Goal: Task Accomplishment & Management: Manage account settings

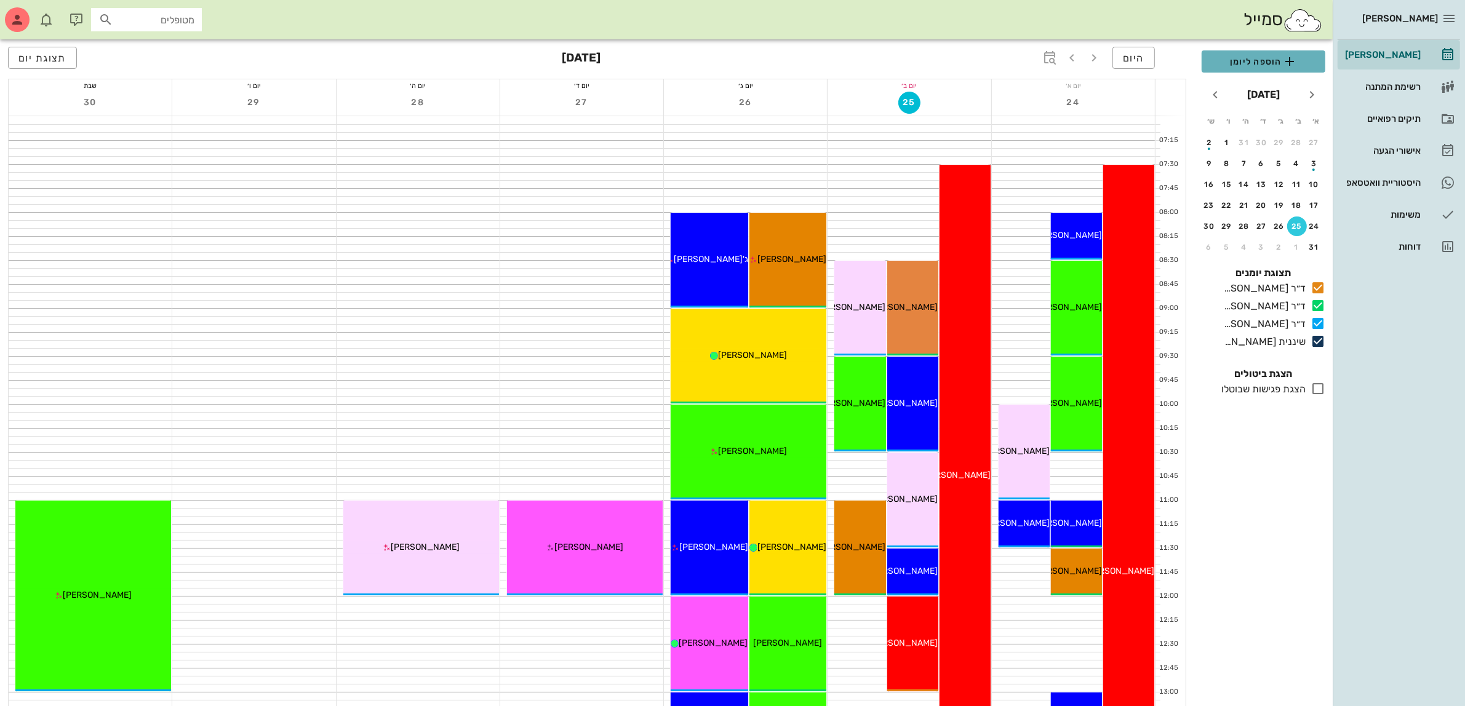
click at [1281, 59] on span "הוספה ליומן" at bounding box center [1264, 61] width 104 height 15
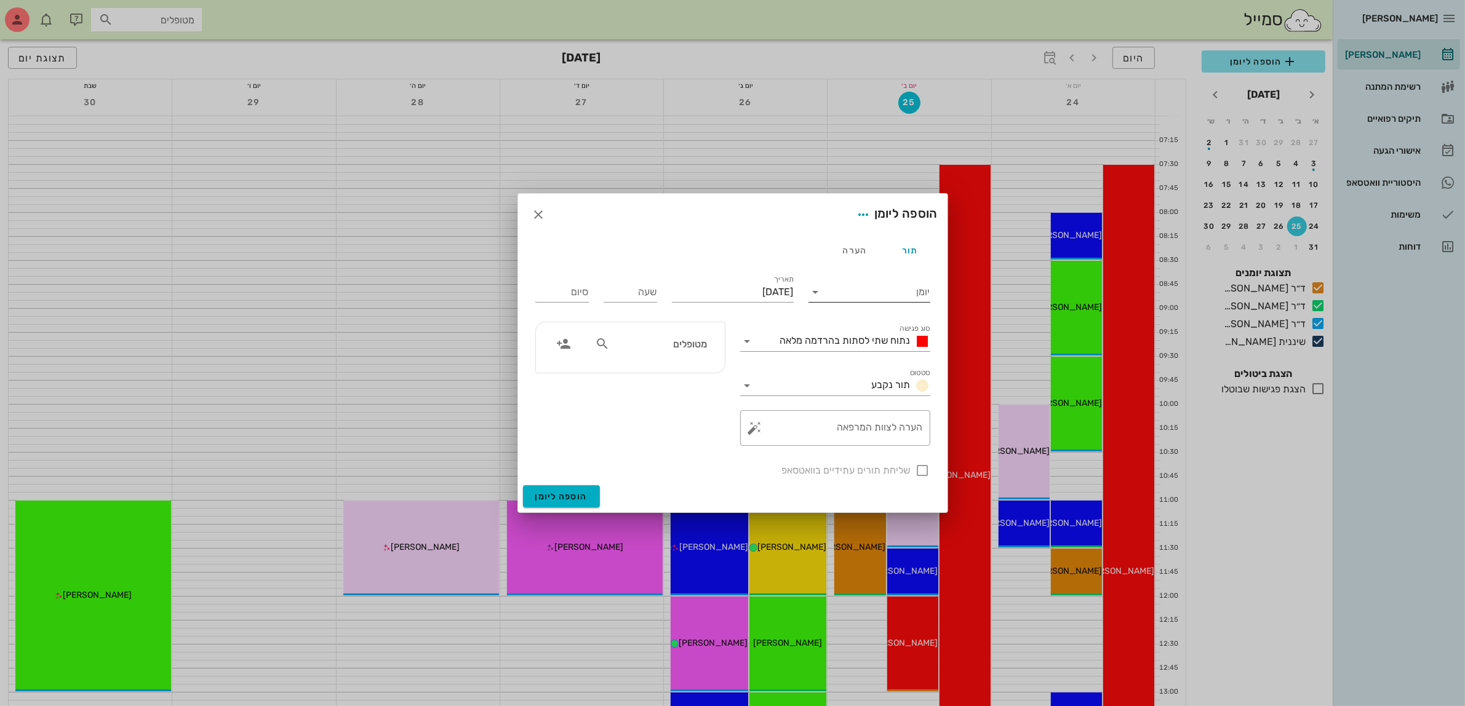
click at [892, 289] on input "יומן" at bounding box center [878, 292] width 105 height 20
click at [872, 332] on div "ד״ר [PERSON_NAME]" at bounding box center [872, 332] width 109 height 12
click at [871, 333] on div "נתוח שתי לסתות בהרדמה מלאה" at bounding box center [844, 342] width 173 height 20
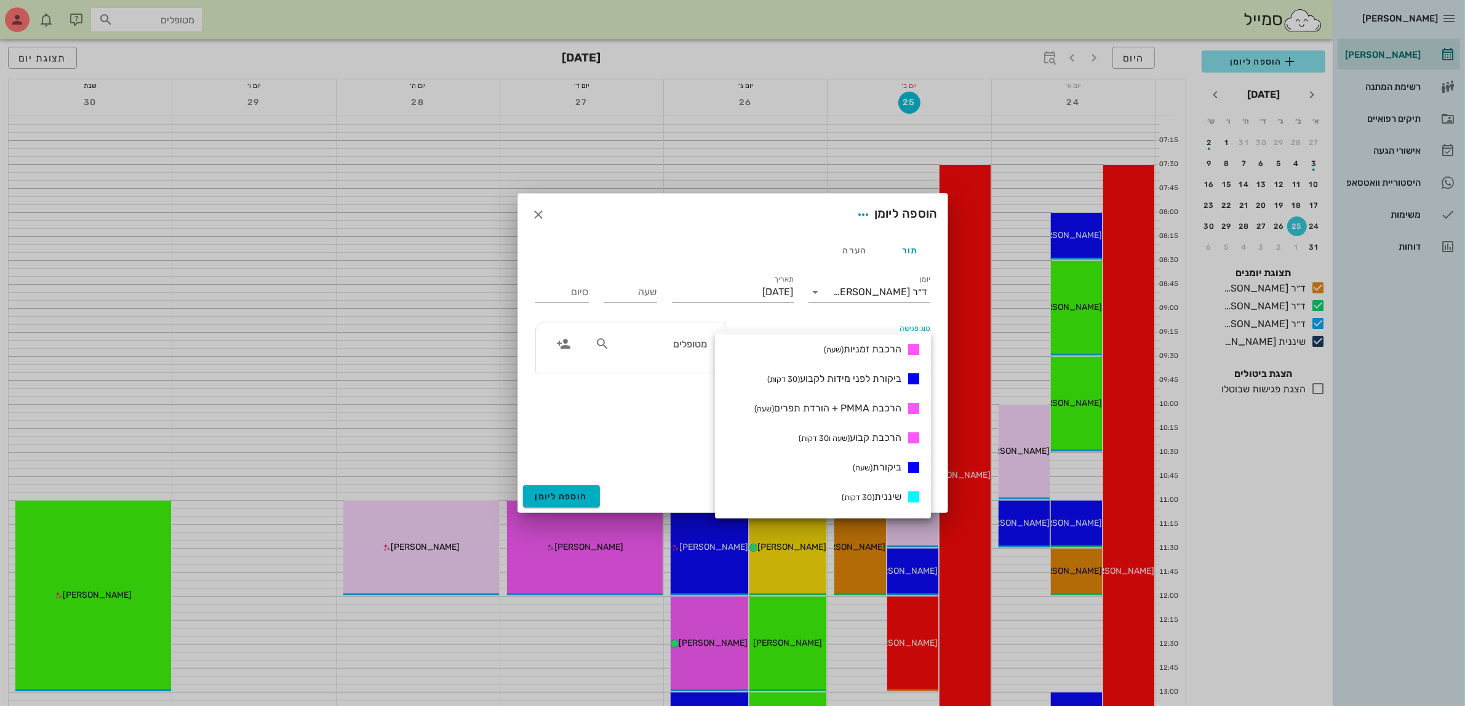
scroll to position [462, 0]
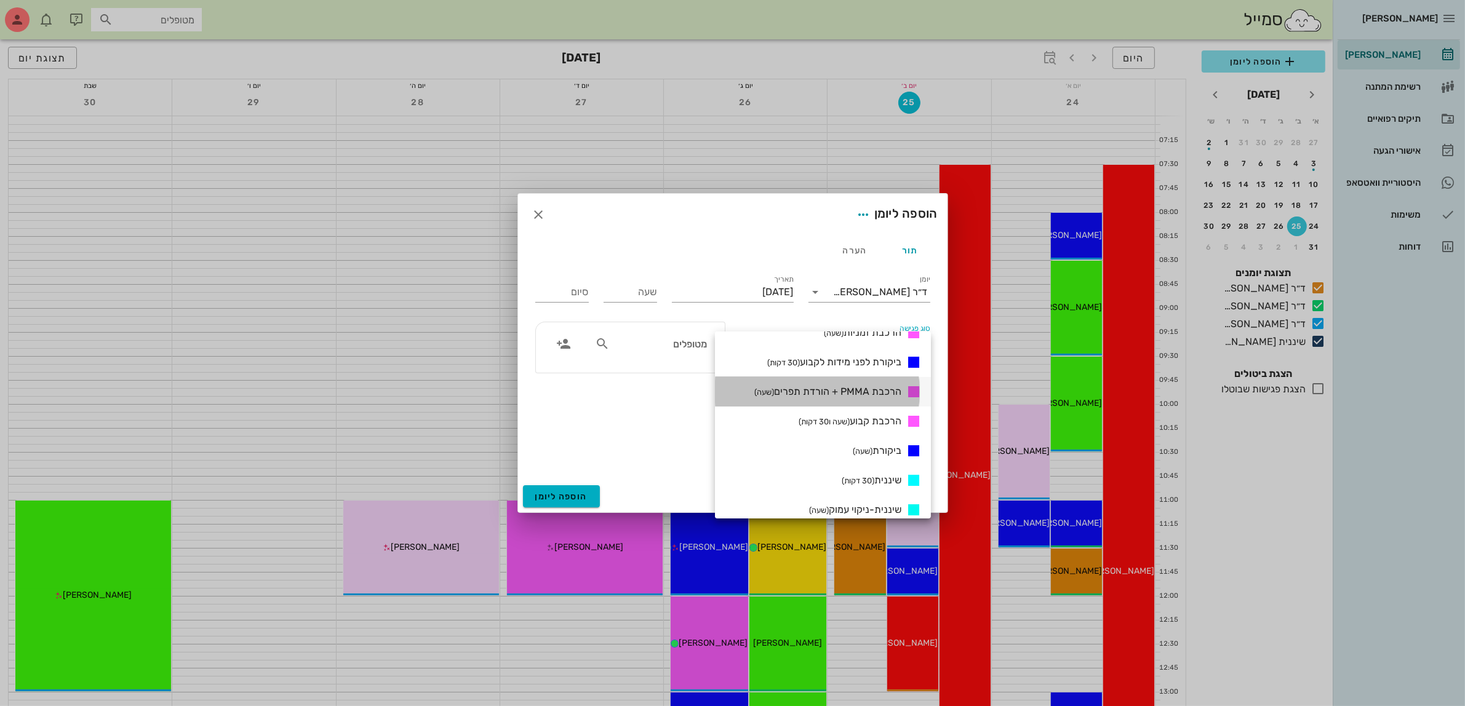
click at [789, 390] on span "הרכבת PMMA + הורדת תפרים (שעה)" at bounding box center [827, 392] width 147 height 12
type input "01:00"
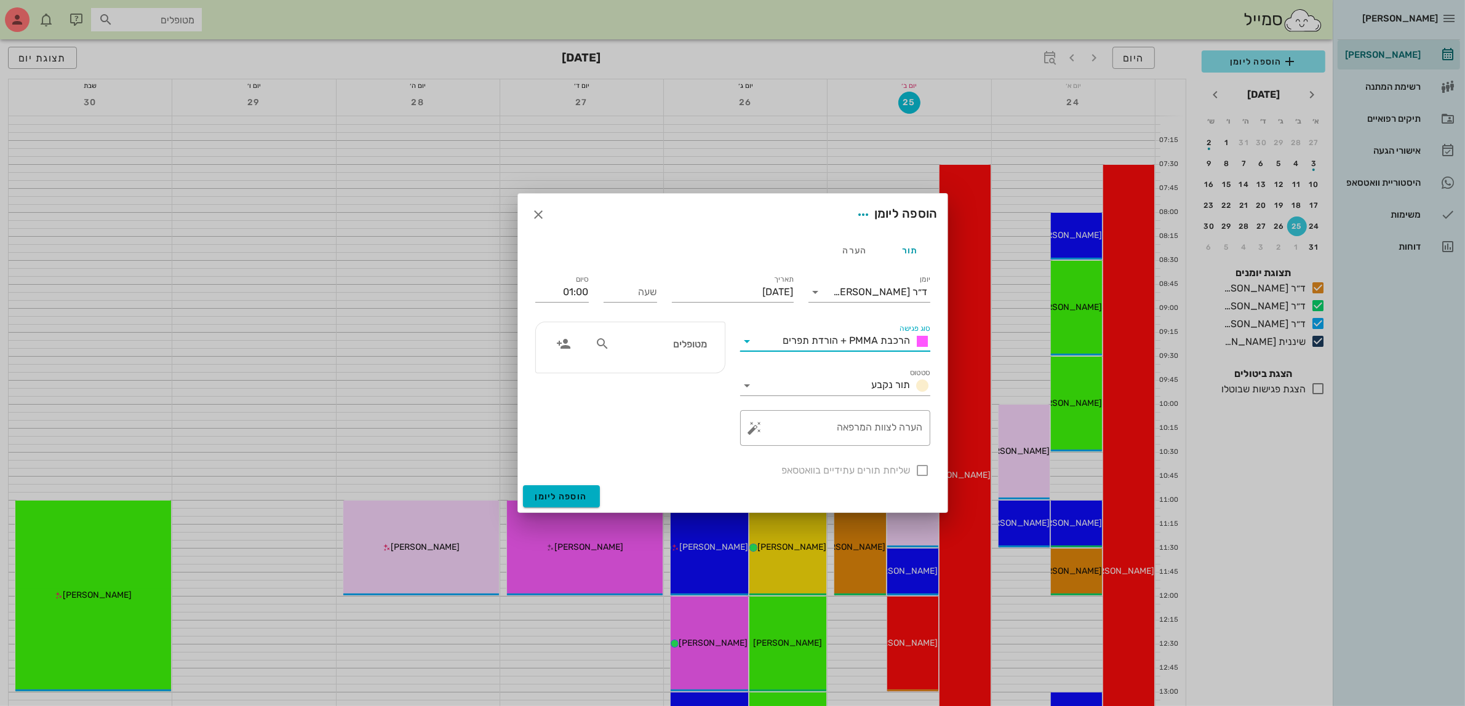
click at [847, 337] on span "הרכבת PMMA + הורדת תפרים" at bounding box center [846, 341] width 127 height 12
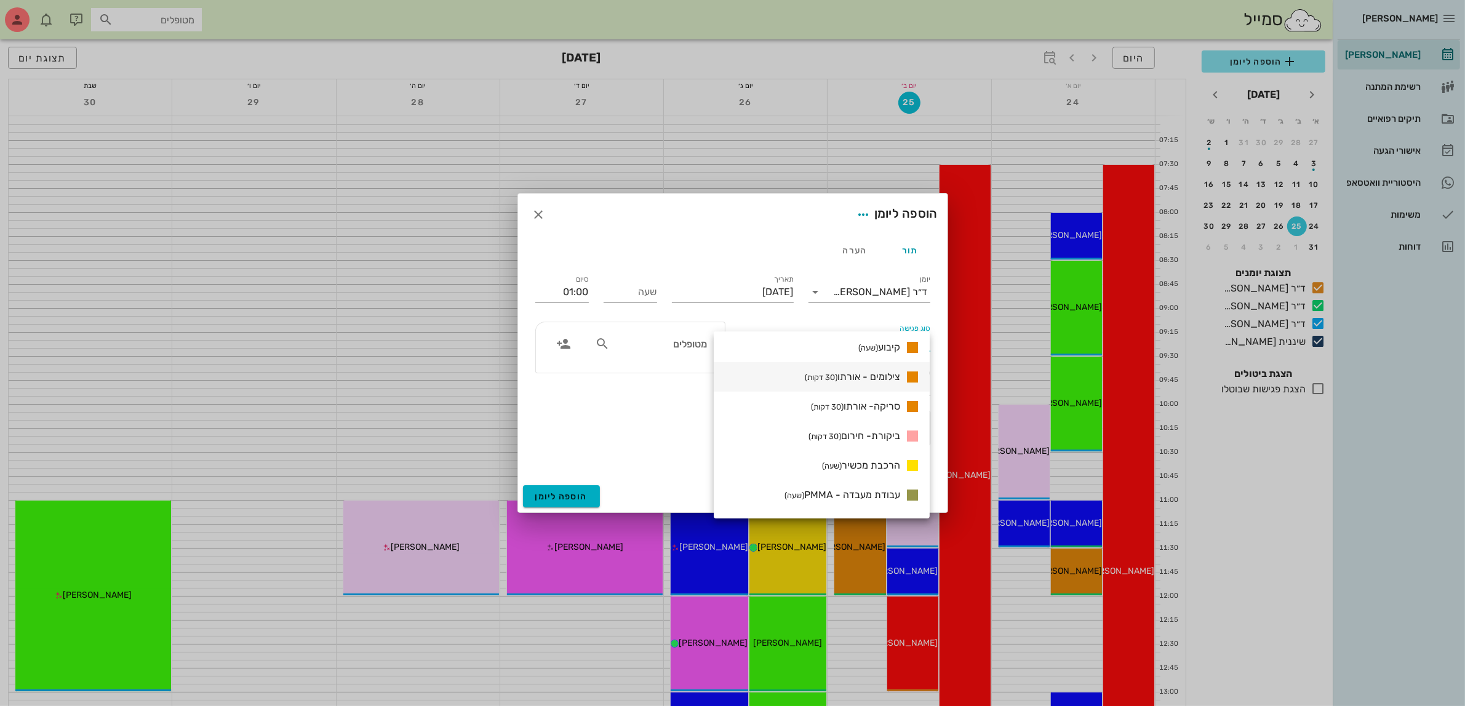
scroll to position [1151, 0]
click at [877, 438] on span "הרכבת מכשיר (שעה)" at bounding box center [861, 440] width 78 height 12
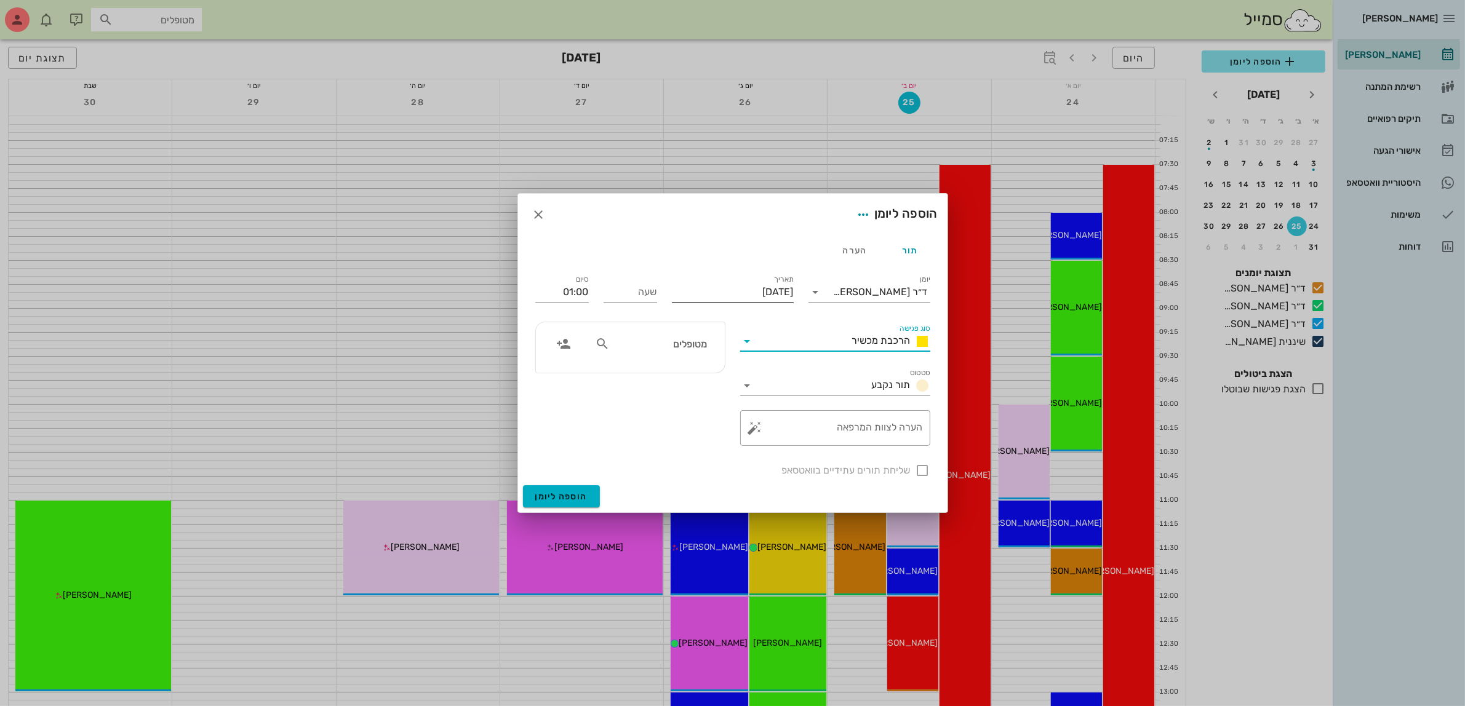
click at [740, 278] on div "תאריך [DATE]" at bounding box center [733, 291] width 122 height 32
click at [734, 287] on input "[DATE]" at bounding box center [733, 292] width 122 height 20
click at [745, 293] on input "[DATE]" at bounding box center [733, 292] width 122 height 20
click at [654, 322] on icon "חודש הבא" at bounding box center [661, 321] width 15 height 15
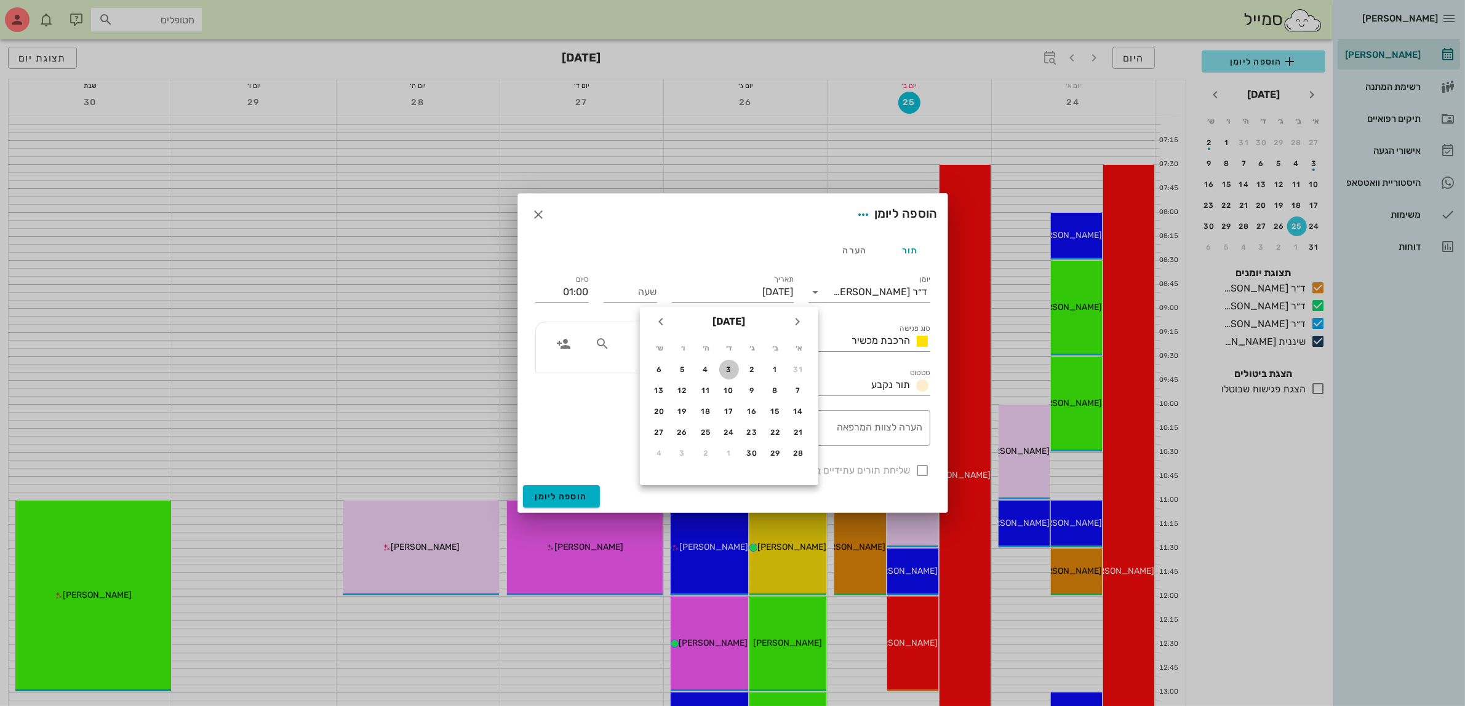
click at [724, 367] on div "3" at bounding box center [729, 370] width 20 height 9
type input "[DATE]"
click at [644, 298] on input "שעה" at bounding box center [631, 292] width 54 height 20
type input "10:00"
type input "11:00"
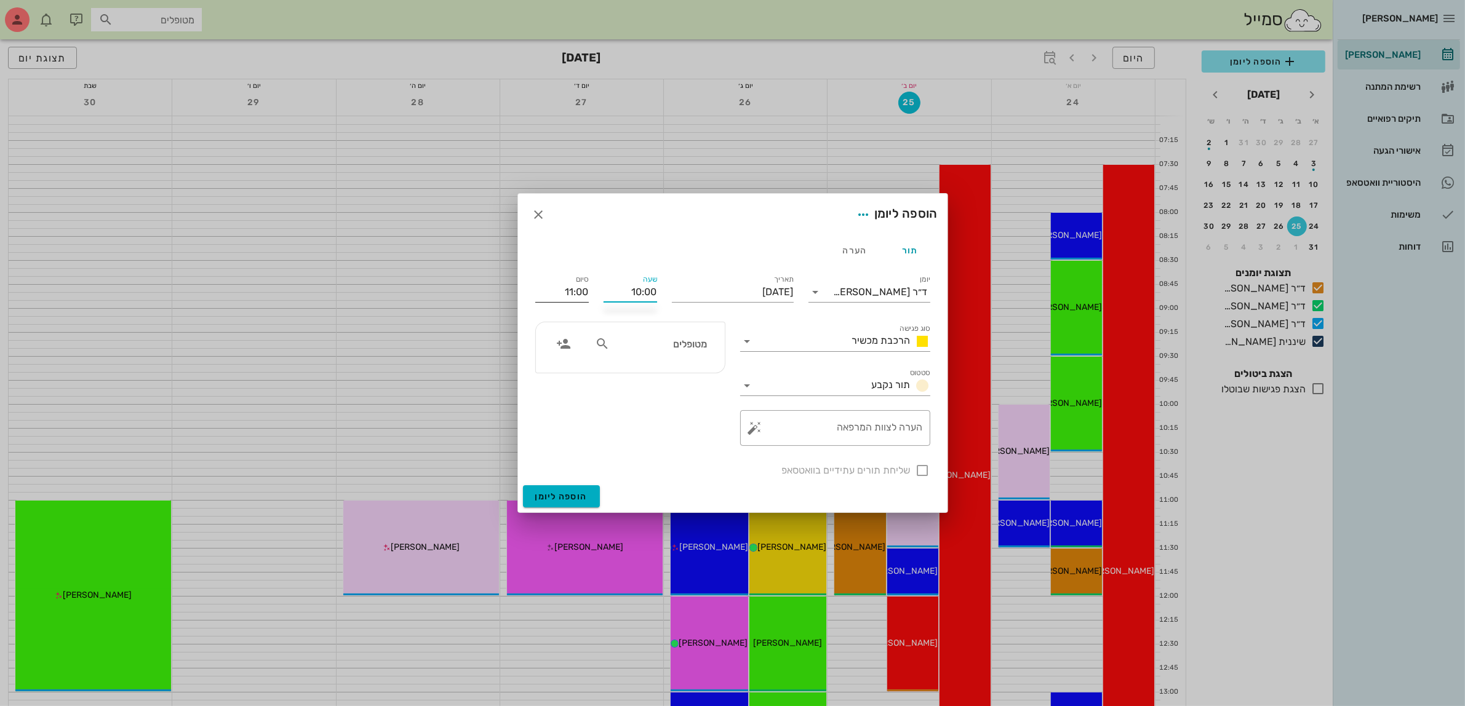
click at [574, 286] on input "11:00" at bounding box center [562, 292] width 54 height 20
click at [567, 370] on div "11:00 (שעה)" at bounding box center [530, 372] width 73 height 10
type input "11:00"
click at [678, 349] on input "מטופלים" at bounding box center [659, 344] width 95 height 16
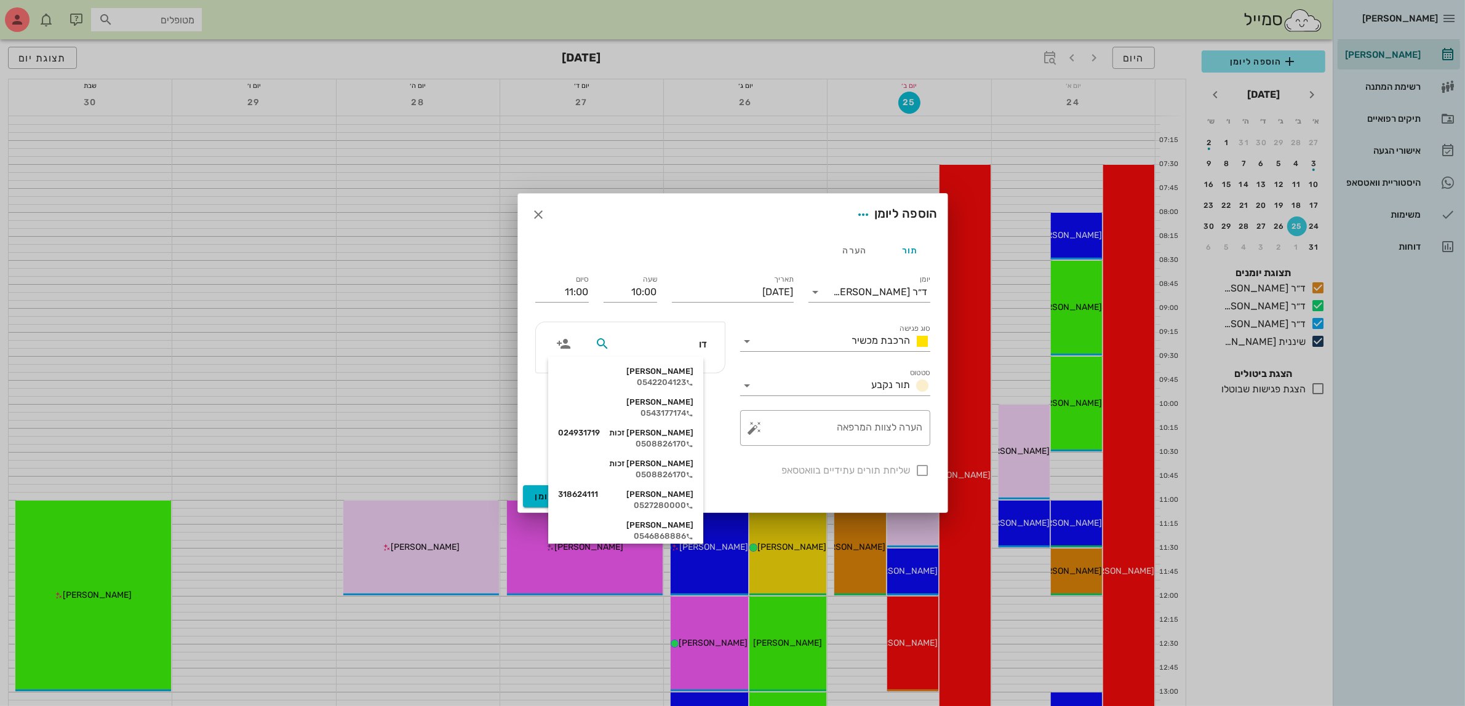
type input "[PERSON_NAME]"
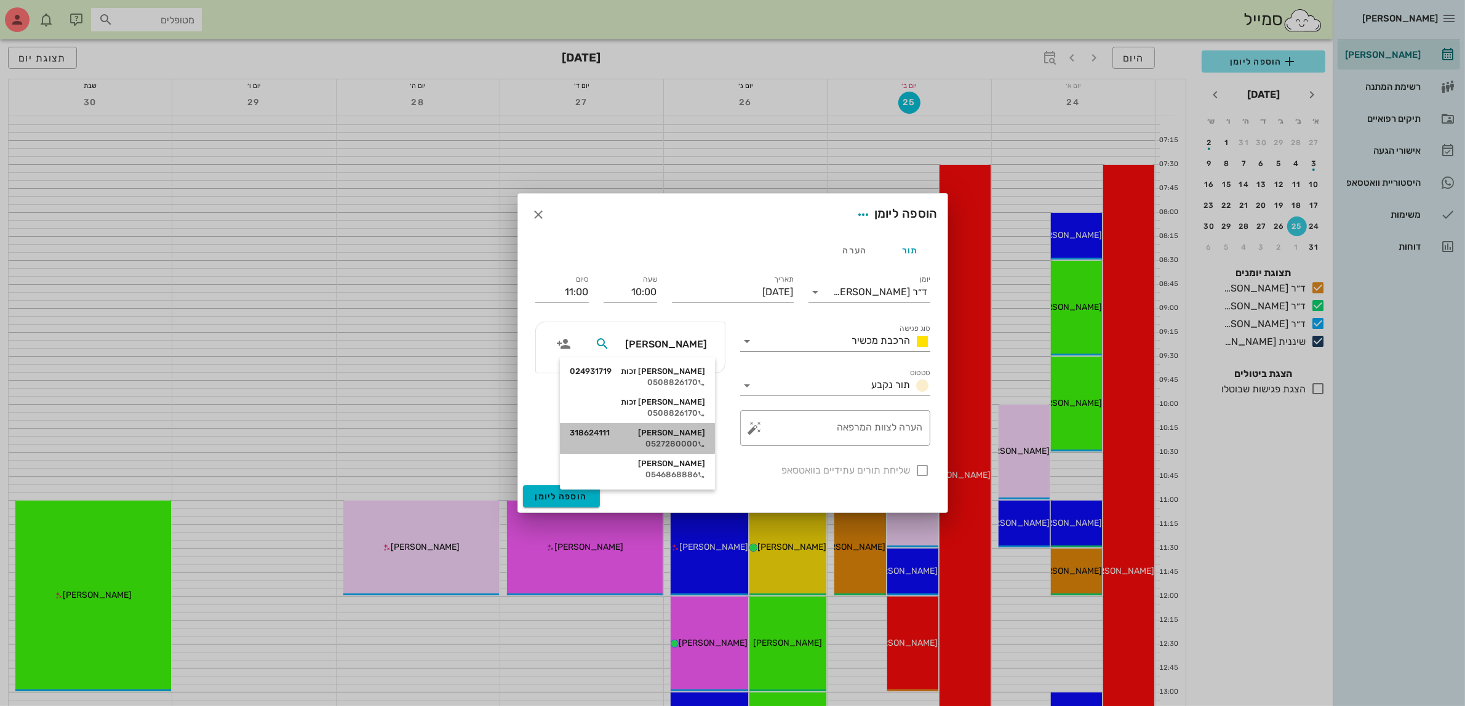
click at [666, 429] on div "[PERSON_NAME] 318624111" at bounding box center [637, 433] width 135 height 10
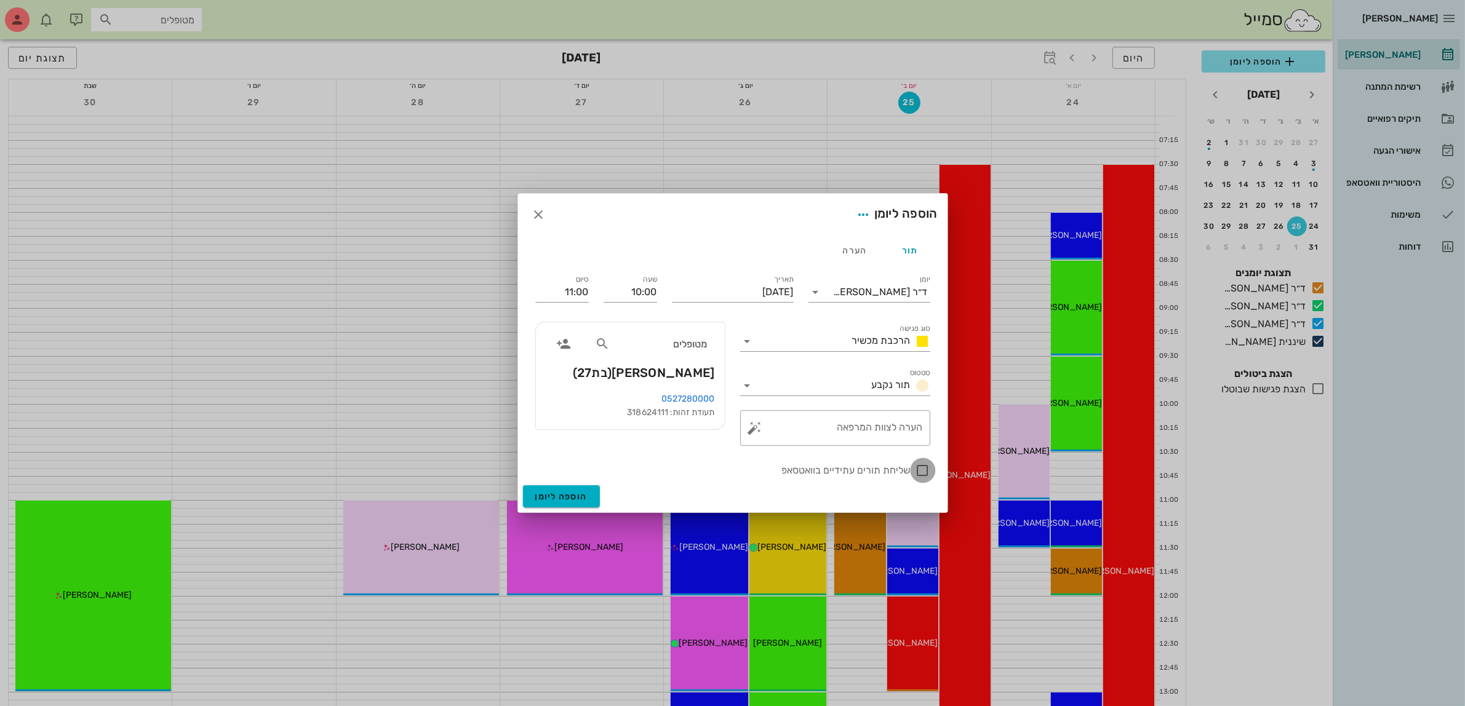
click at [924, 469] on div at bounding box center [923, 470] width 21 height 21
checkbox input "true"
click at [558, 490] on button "הוספה ליומן" at bounding box center [561, 497] width 77 height 22
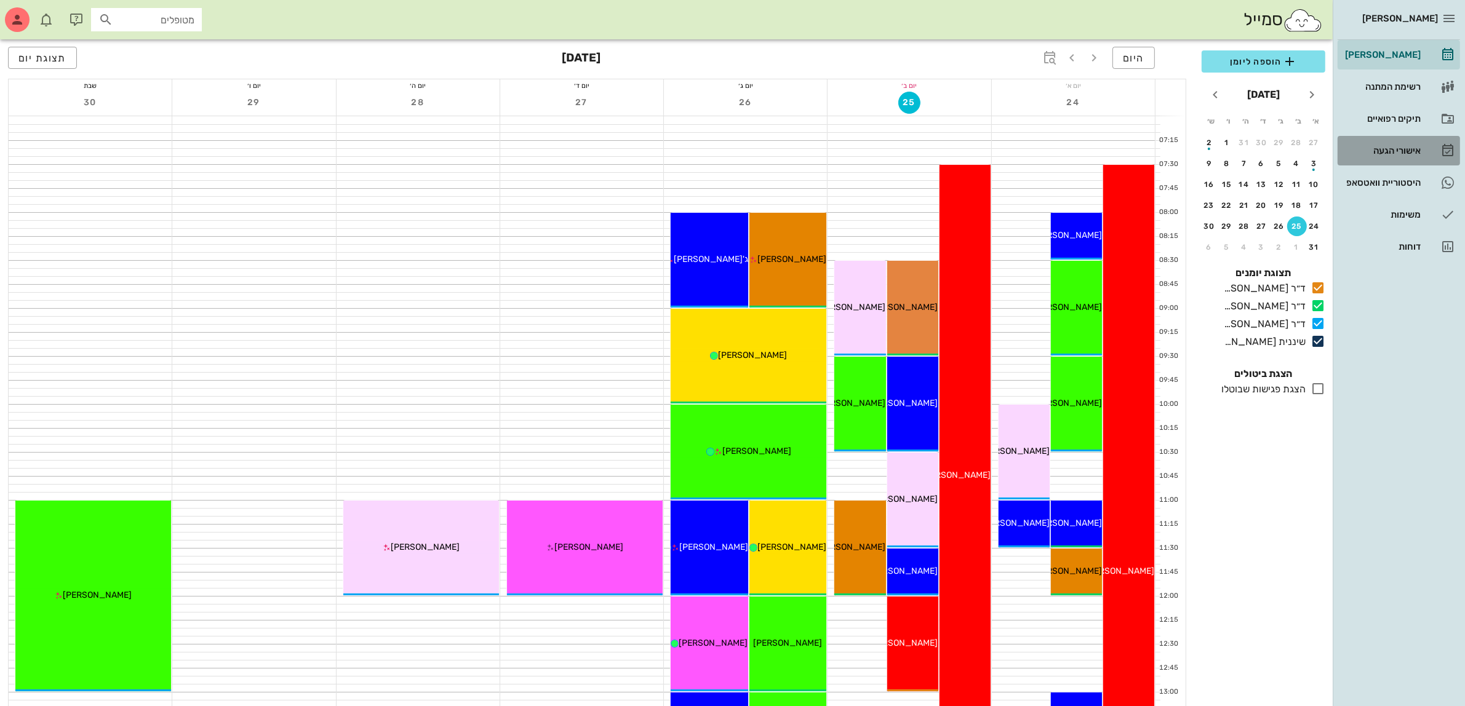
click at [1385, 151] on div "אישורי הגעה" at bounding box center [1382, 151] width 78 height 10
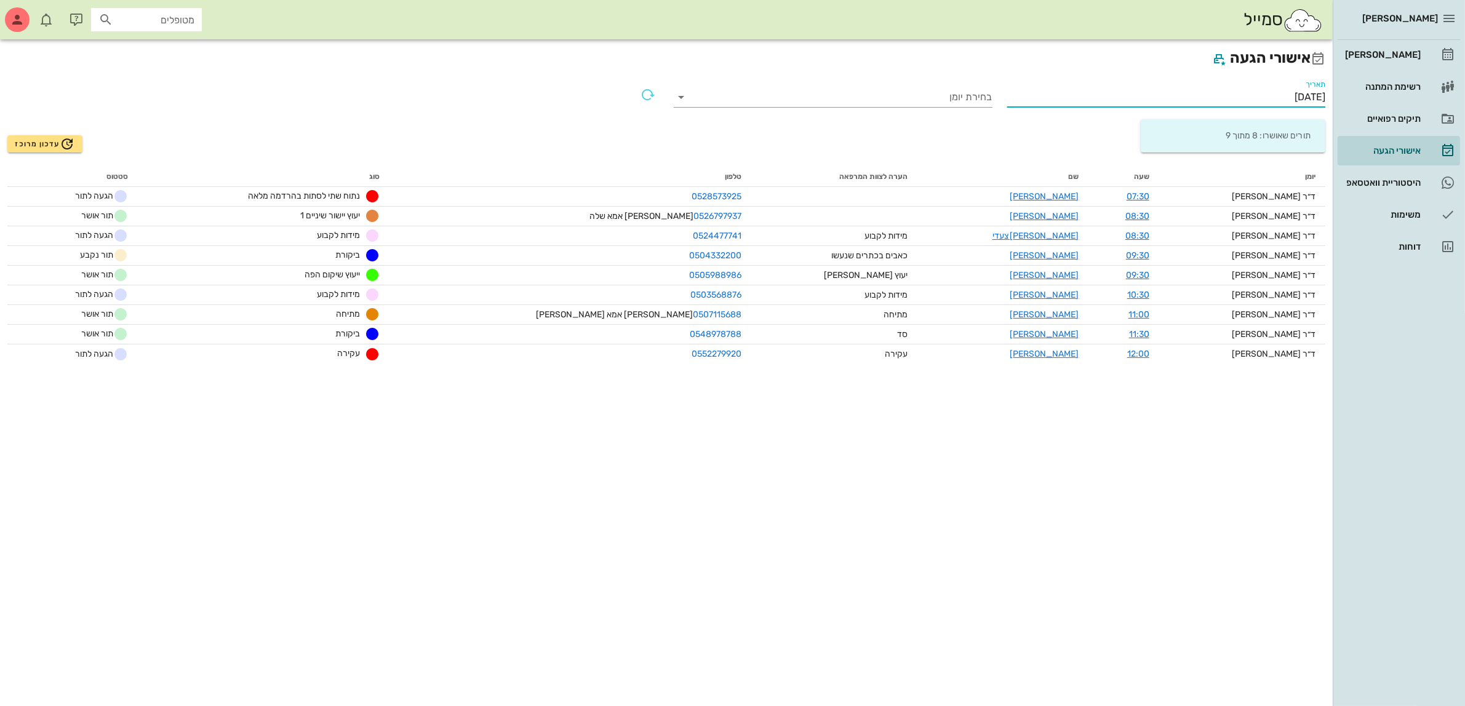
click at [1291, 95] on input "[DATE]" at bounding box center [1166, 97] width 319 height 20
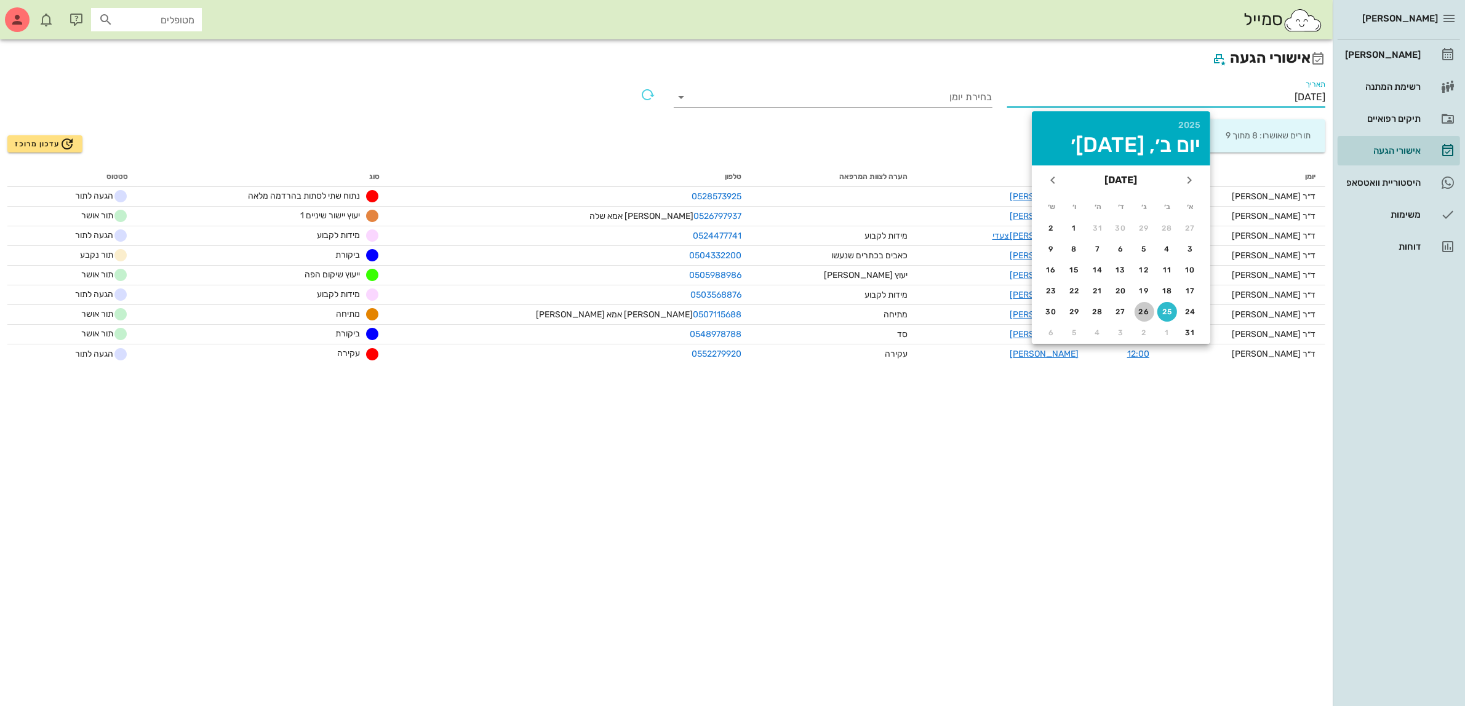
click at [1142, 311] on div "26" at bounding box center [1145, 312] width 20 height 9
type input "[DATE]"
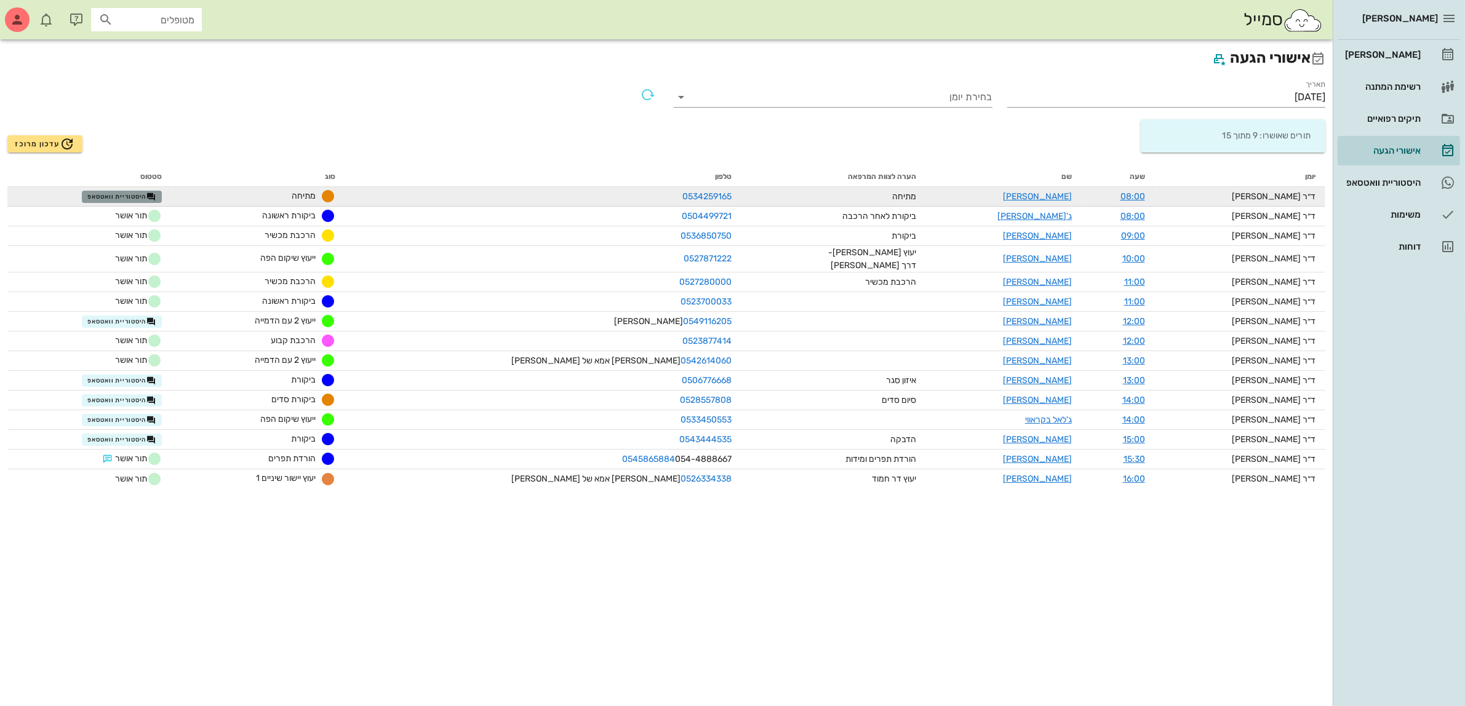
click at [148, 199] on span "היסטוריית וואטסאפ" at bounding box center [121, 197] width 69 height 10
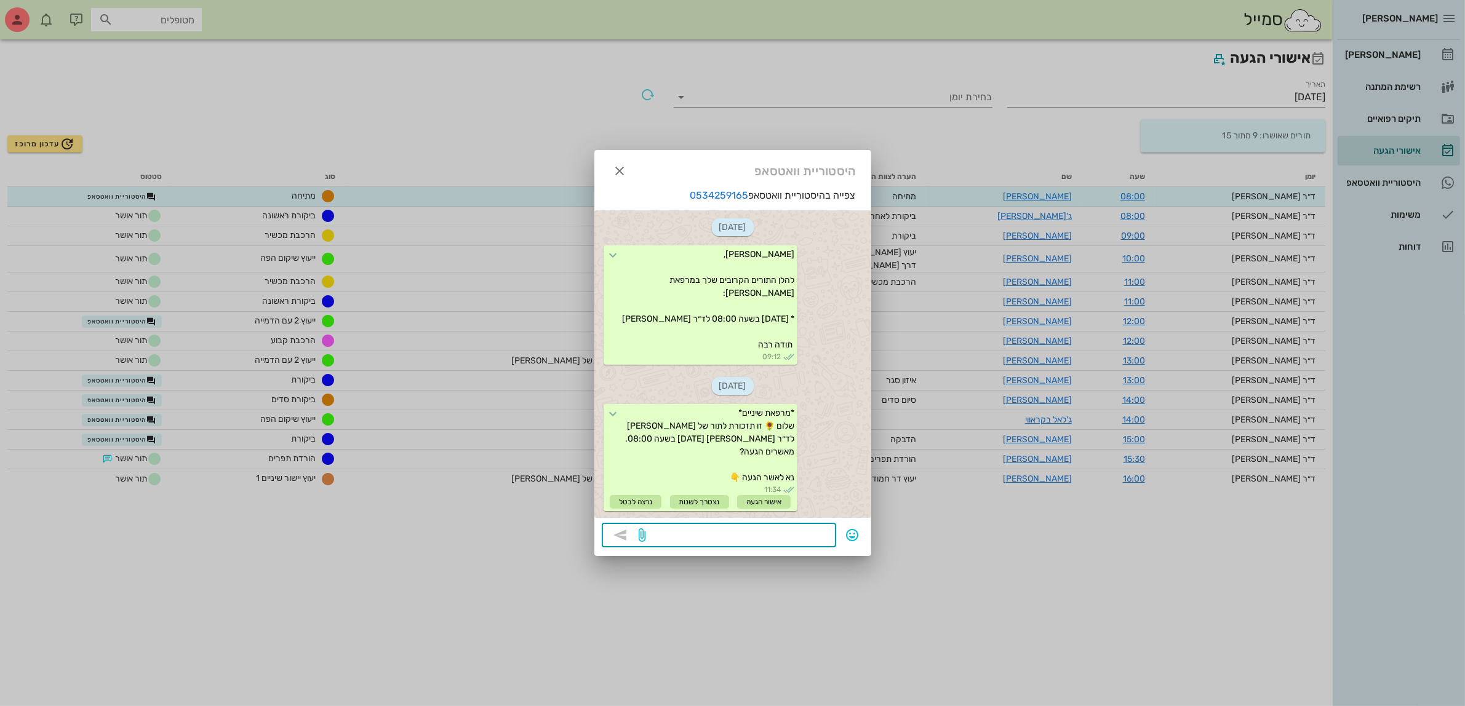
click at [718, 537] on textarea at bounding box center [739, 537] width 180 height 20
click at [619, 170] on icon "button" at bounding box center [620, 171] width 15 height 15
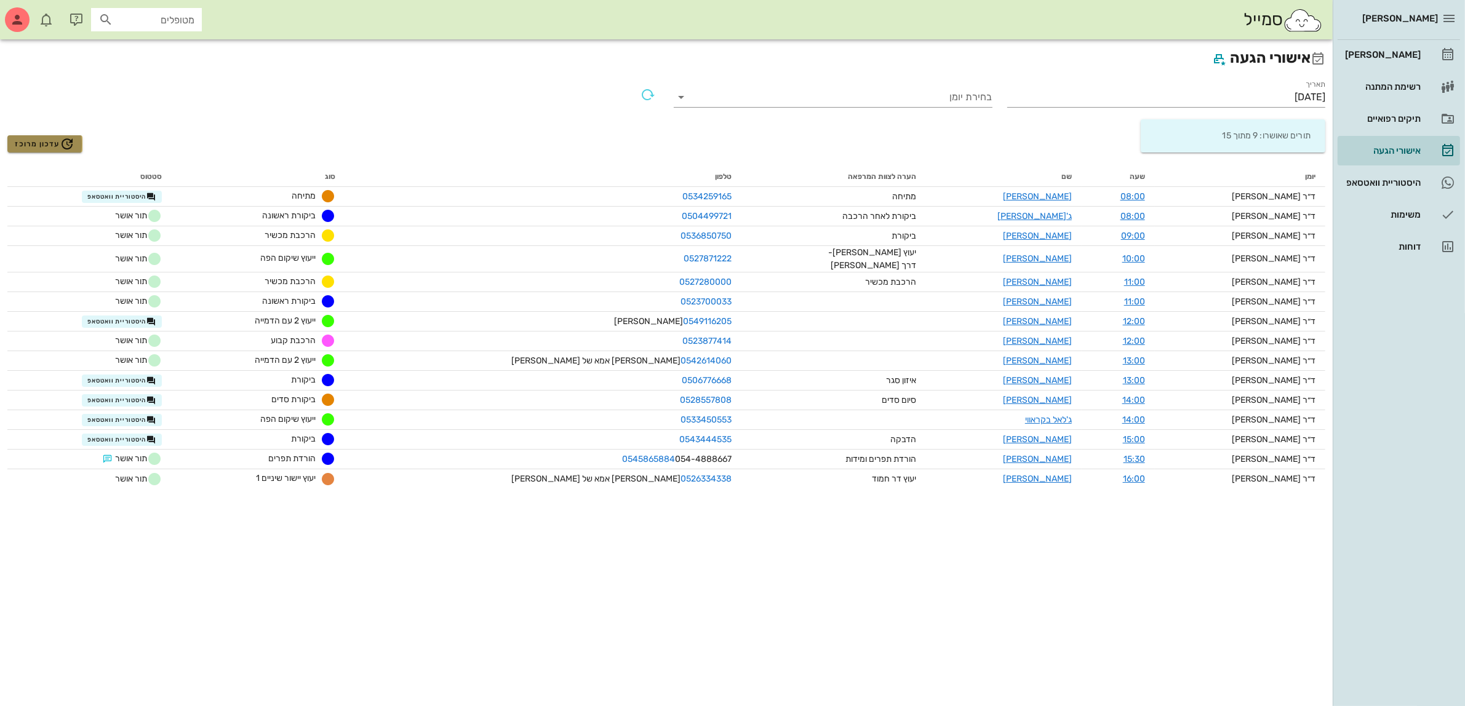
click at [48, 137] on span "עדכון מרוכז" at bounding box center [45, 144] width 60 height 15
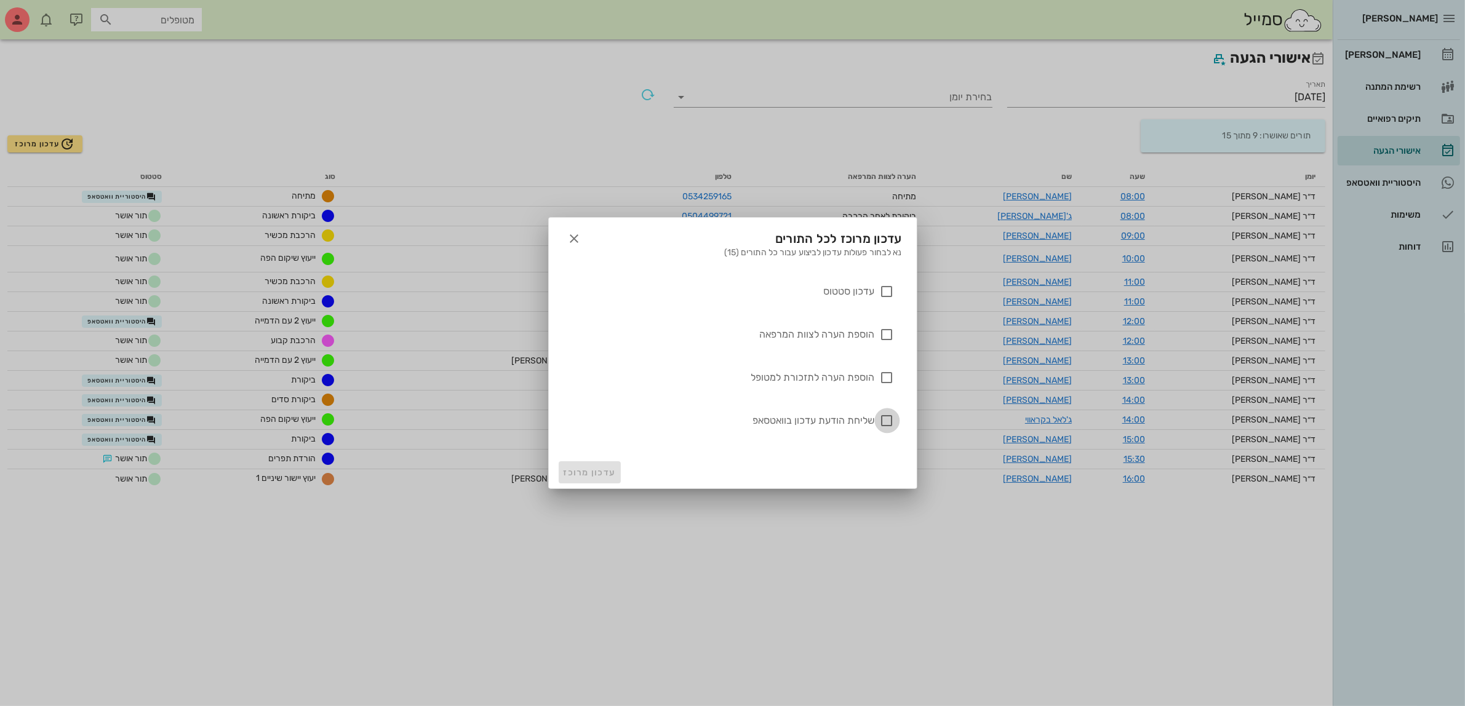
click at [885, 422] on div at bounding box center [887, 420] width 21 height 21
checkbox input "true"
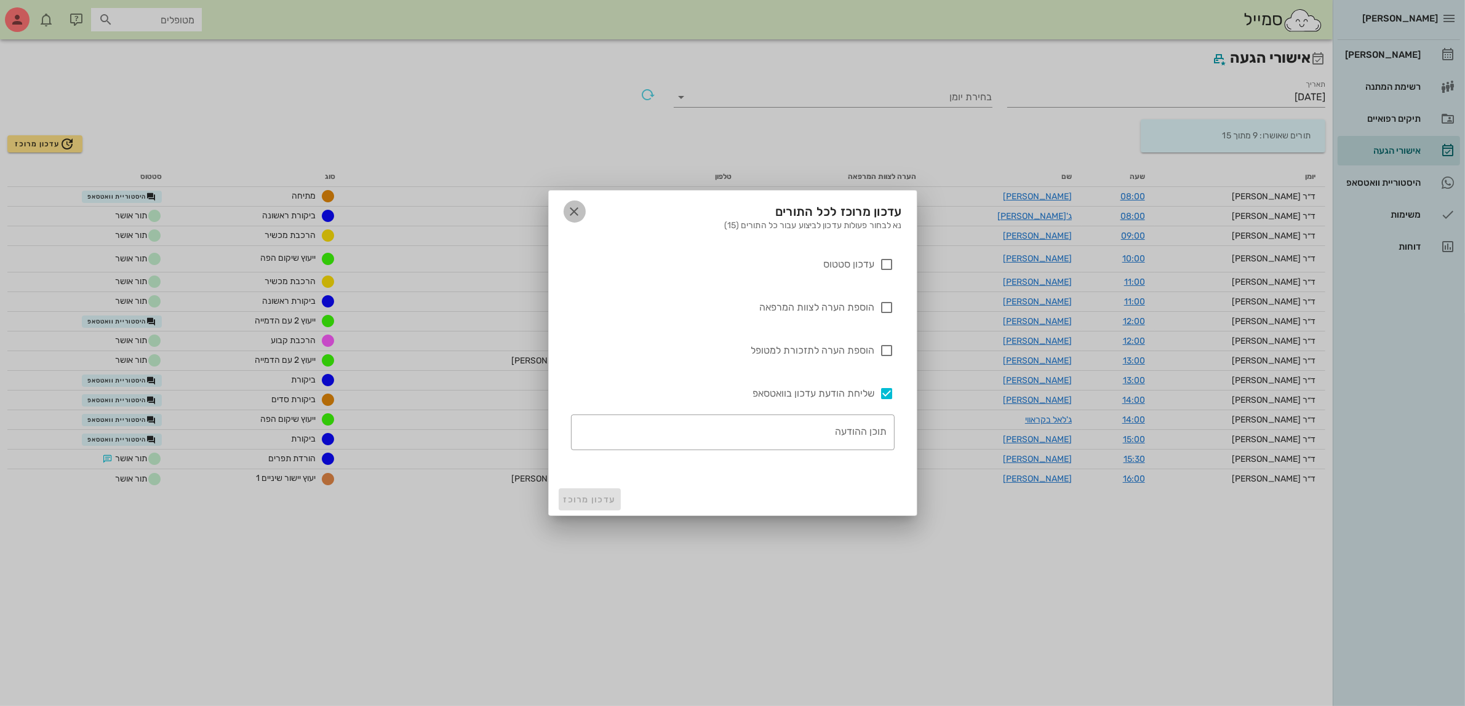
click at [574, 210] on icon "button" at bounding box center [574, 211] width 15 height 15
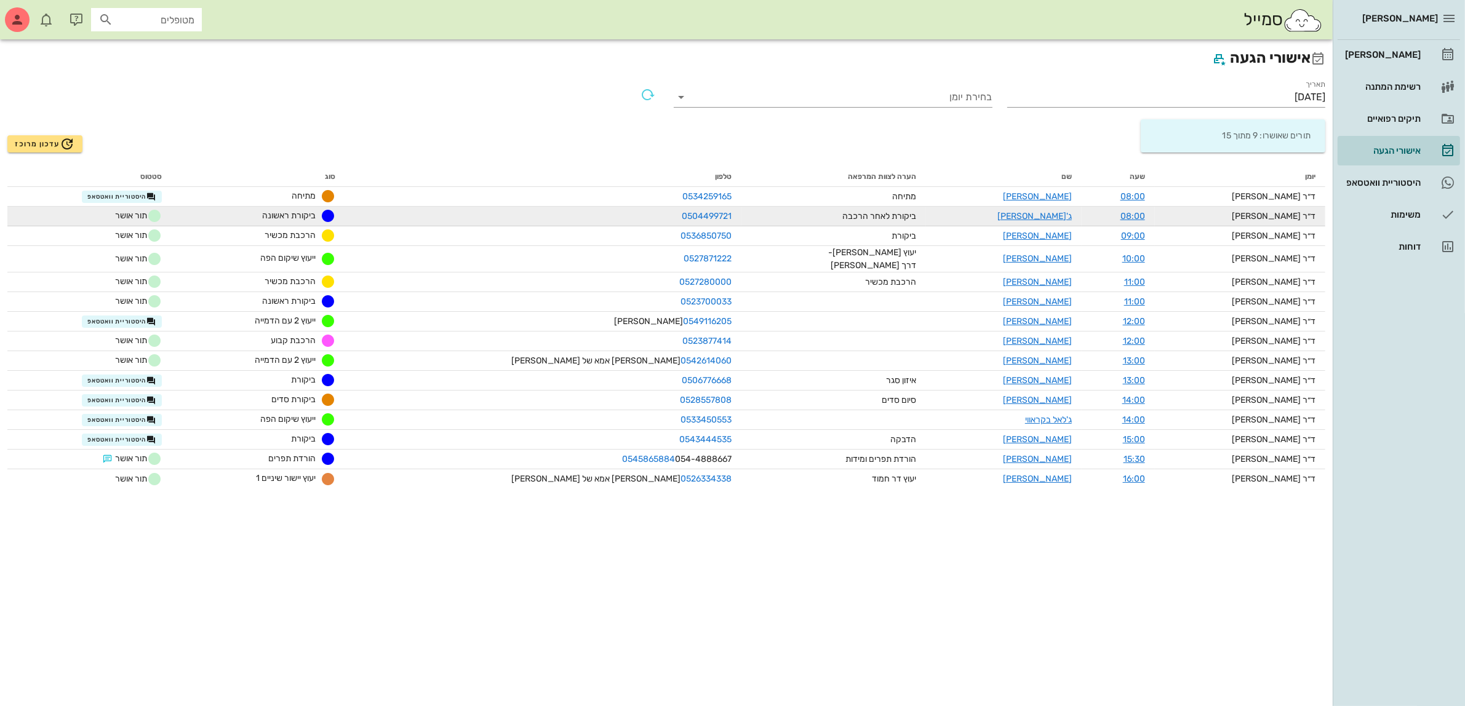
click at [159, 214] on span "תור אושר" at bounding box center [138, 216] width 47 height 15
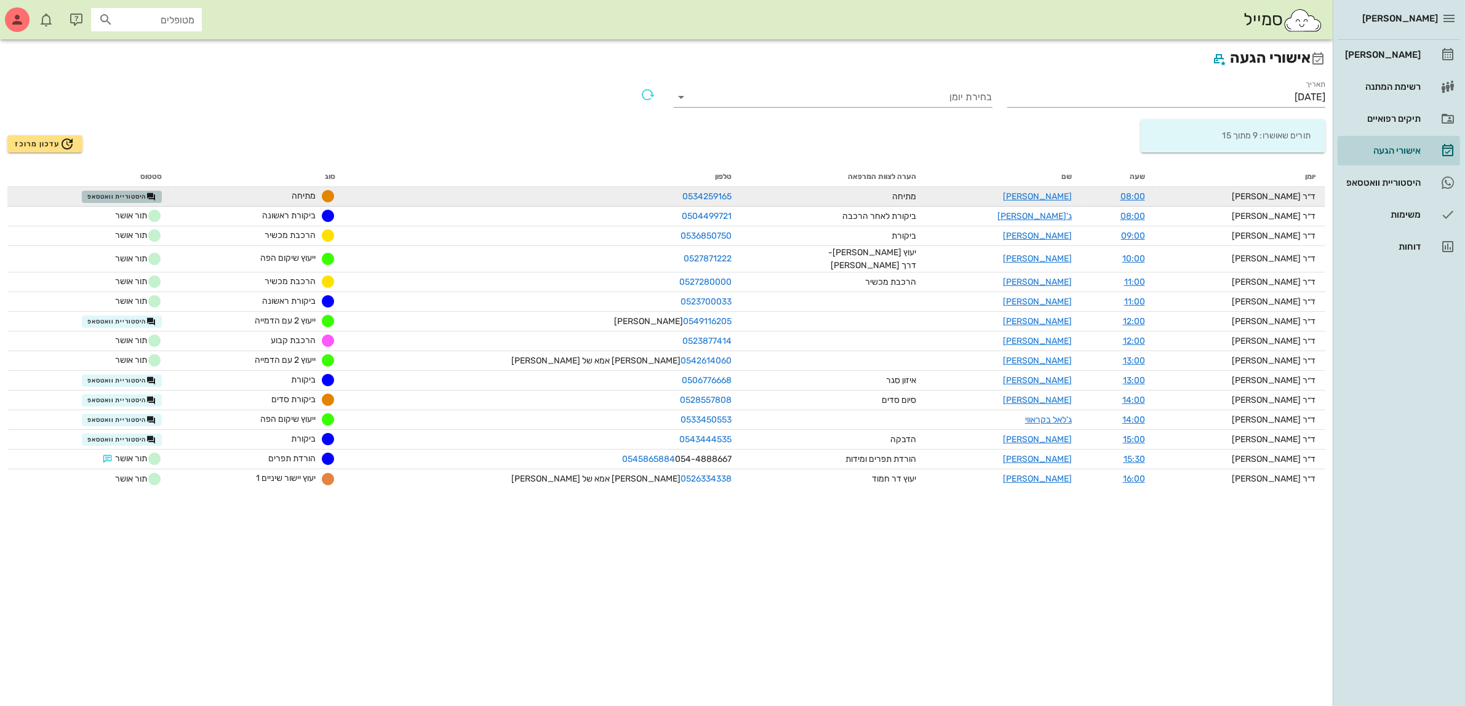
click at [150, 200] on span "היסטוריית וואטסאפ" at bounding box center [121, 197] width 69 height 10
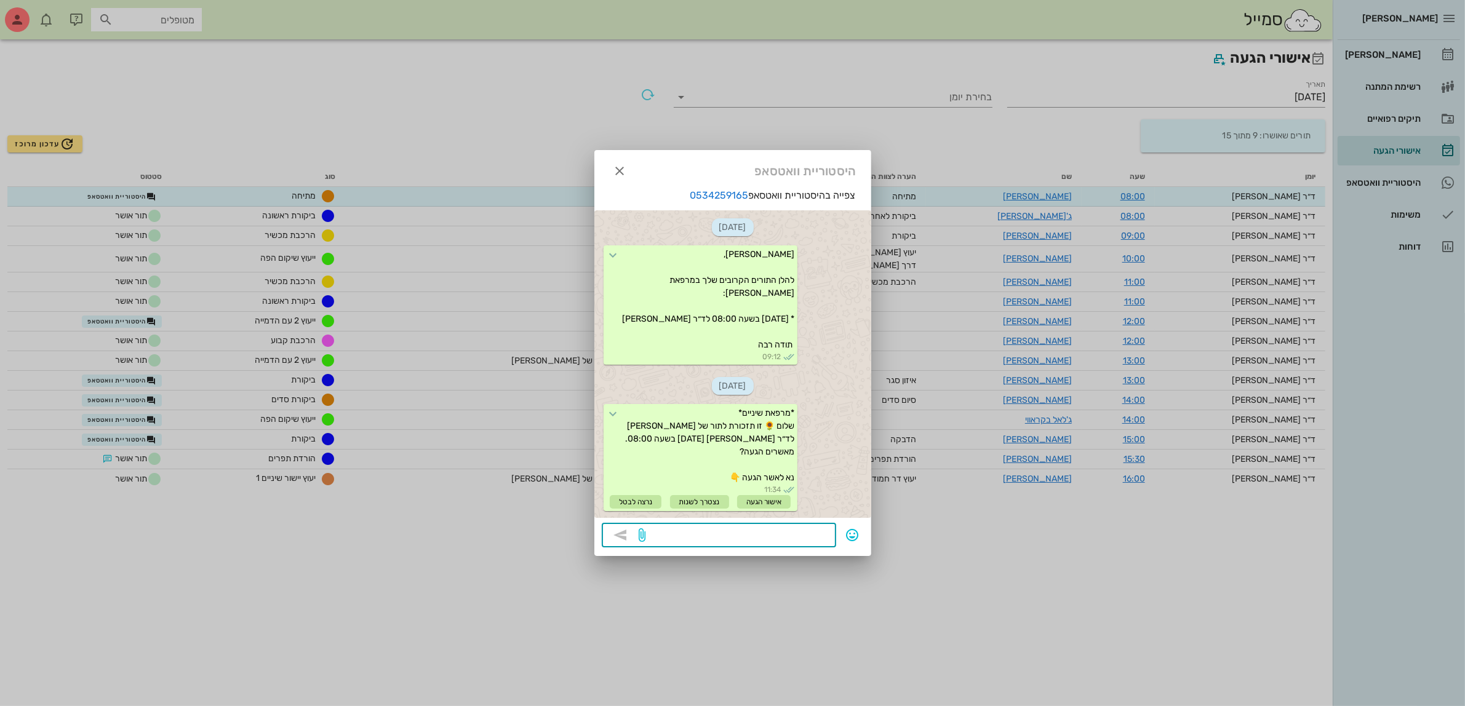
click at [693, 533] on textarea at bounding box center [739, 537] width 180 height 20
click at [198, 114] on div at bounding box center [732, 353] width 1465 height 706
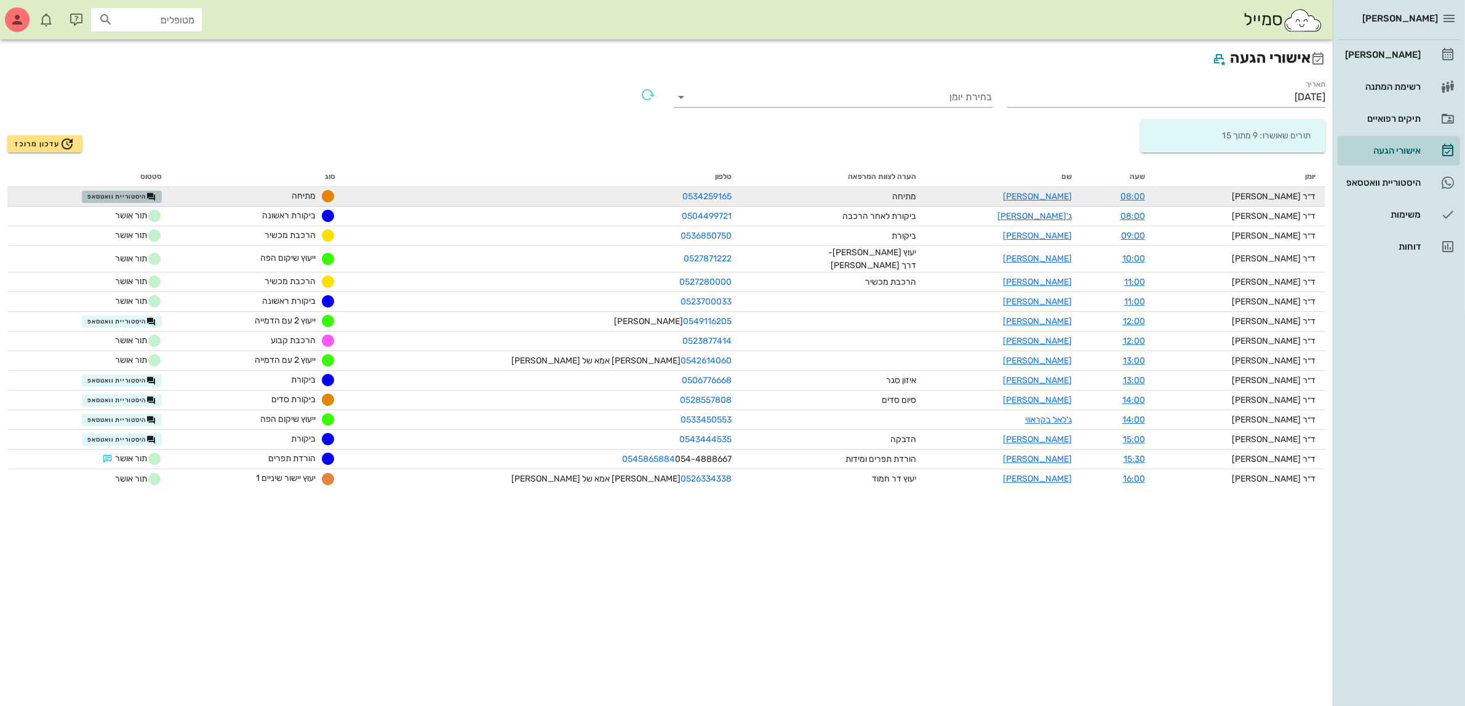
click at [156, 194] on span "היסטוריית וואטסאפ" at bounding box center [121, 197] width 69 height 10
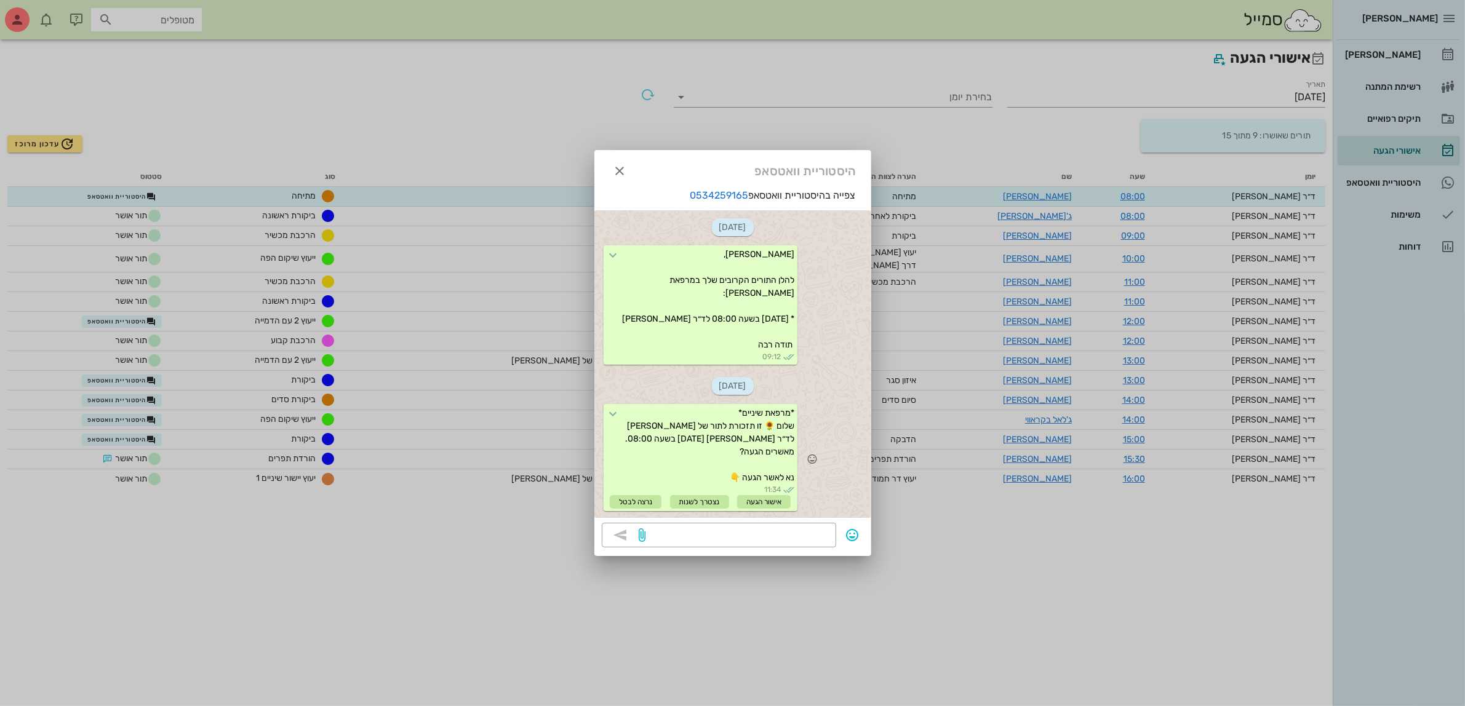
click at [724, 462] on div "*מרפאת שיניים* שלום 🌻 זו תזכורת לתור של [PERSON_NAME] לד״ר [PERSON_NAME] [DATE]…" at bounding box center [701, 457] width 194 height 107
click at [606, 407] on icon at bounding box center [613, 414] width 15 height 15
click at [614, 407] on icon at bounding box center [613, 414] width 15 height 15
click at [705, 534] on textarea at bounding box center [739, 537] width 180 height 20
type textarea "?"
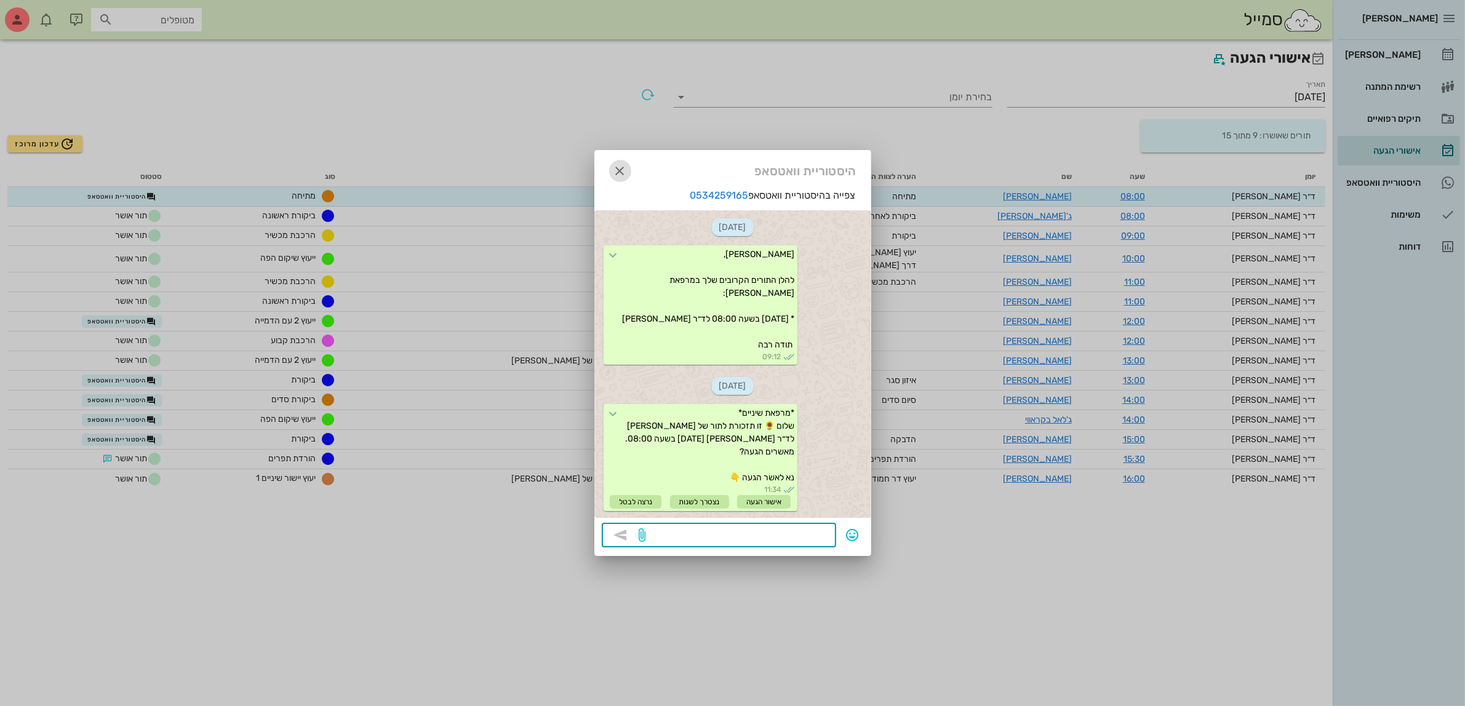
click at [614, 167] on icon "button" at bounding box center [620, 171] width 15 height 15
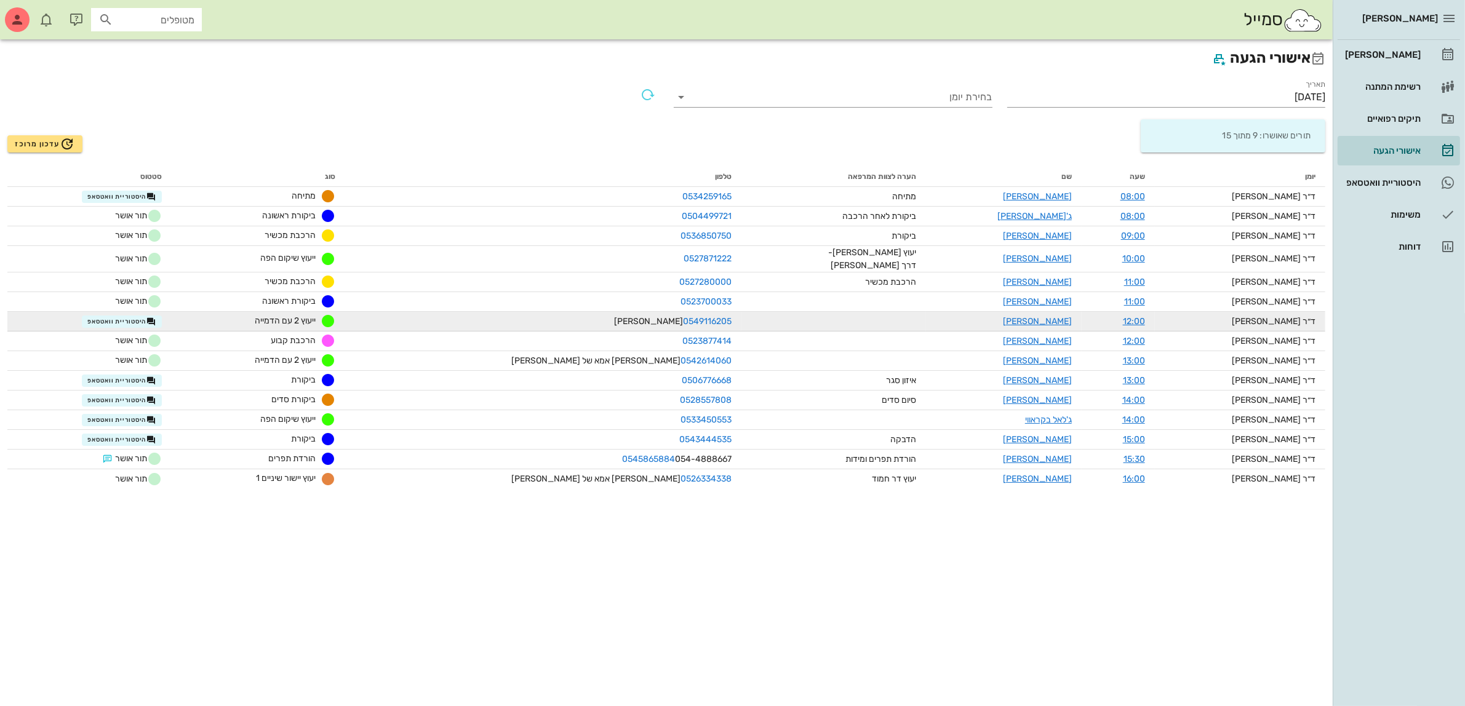
click at [235, 323] on div "ייעוץ 2 עם הדמייה" at bounding box center [259, 321] width 154 height 15
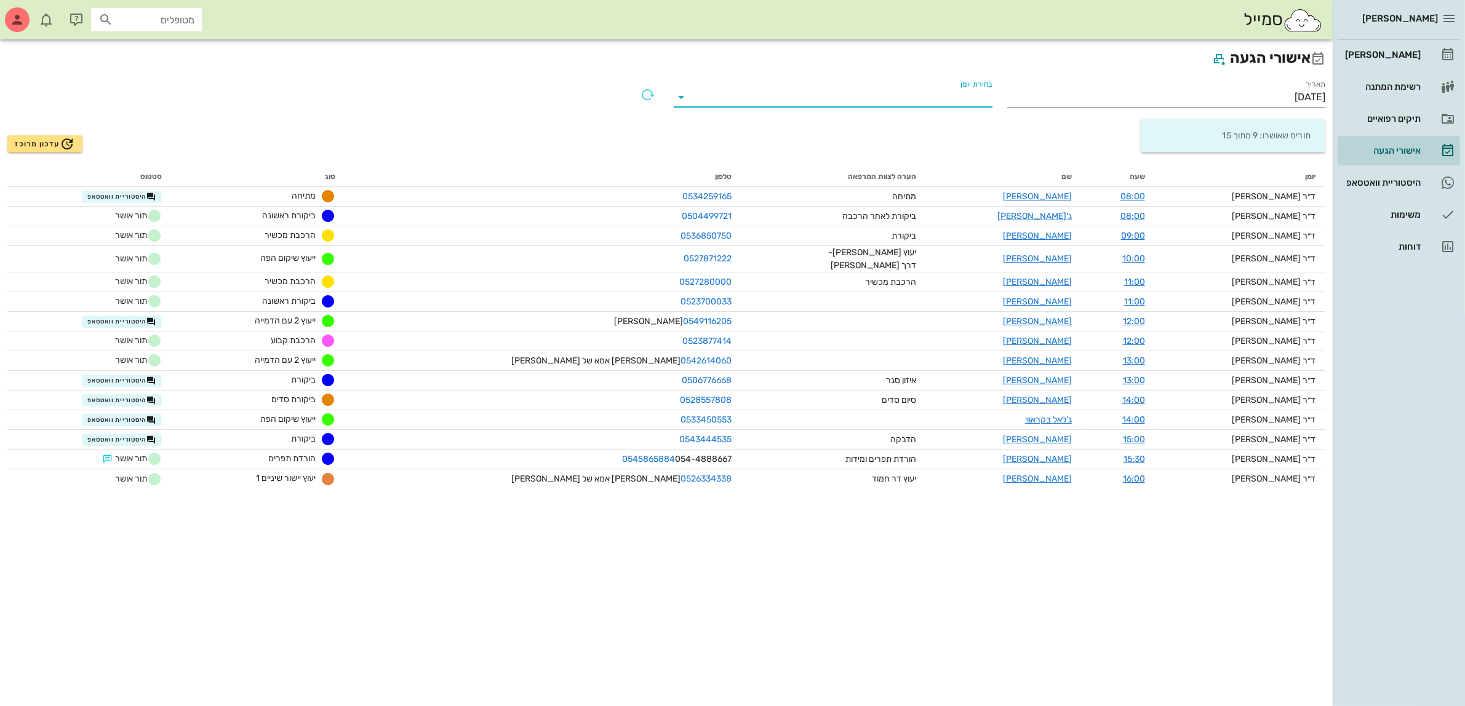
click at [977, 100] on input "בחירת יומן" at bounding box center [843, 97] width 299 height 20
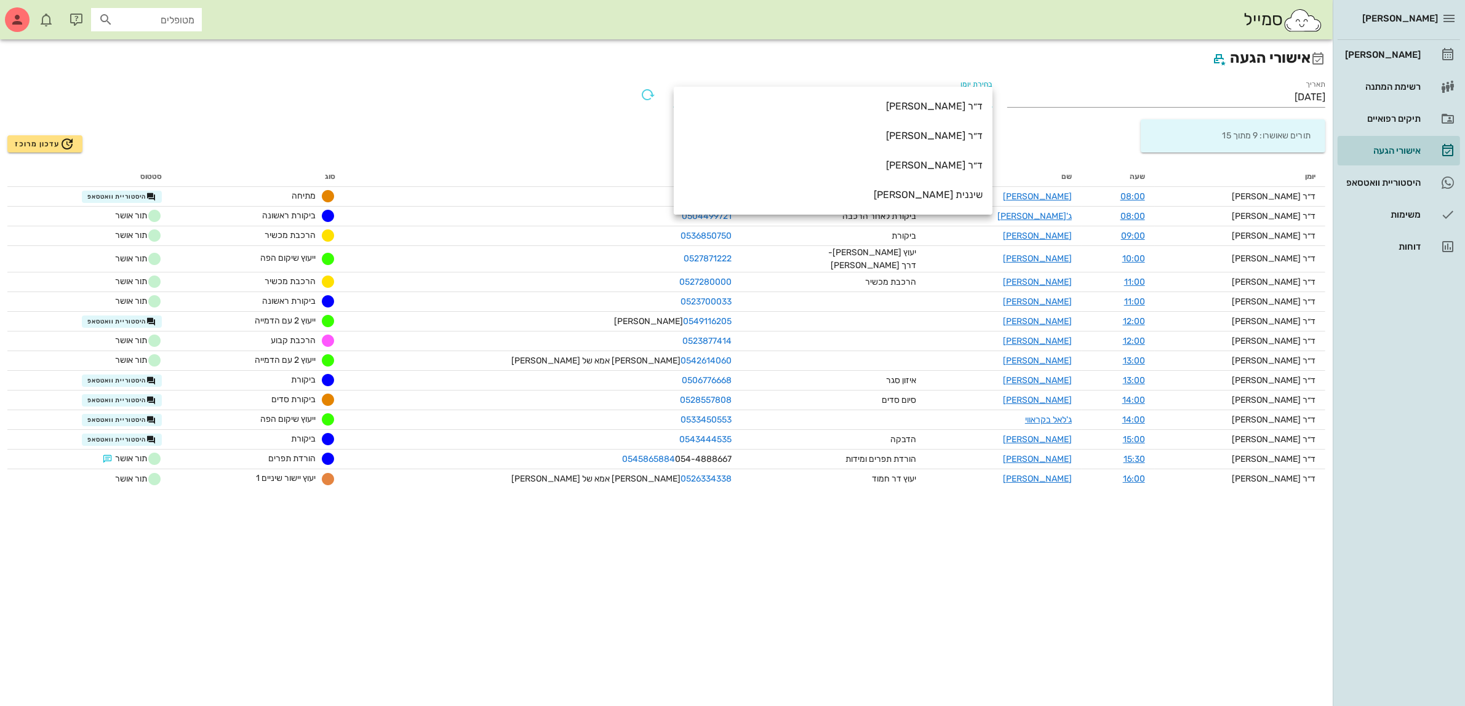
click at [161, 13] on input "מטופלים" at bounding box center [155, 20] width 79 height 16
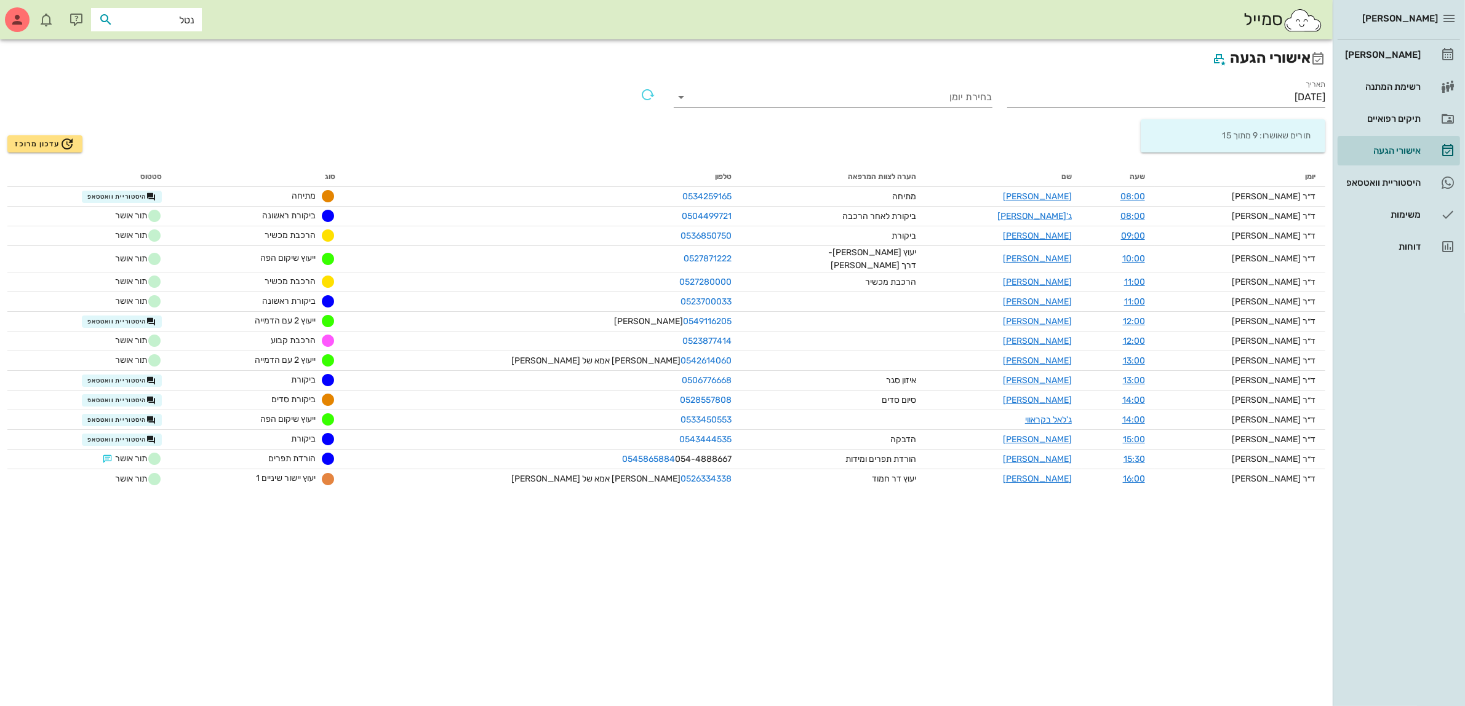
type input "[PERSON_NAME]"
click at [158, 51] on div "[PERSON_NAME]" at bounding box center [160, 47] width 123 height 10
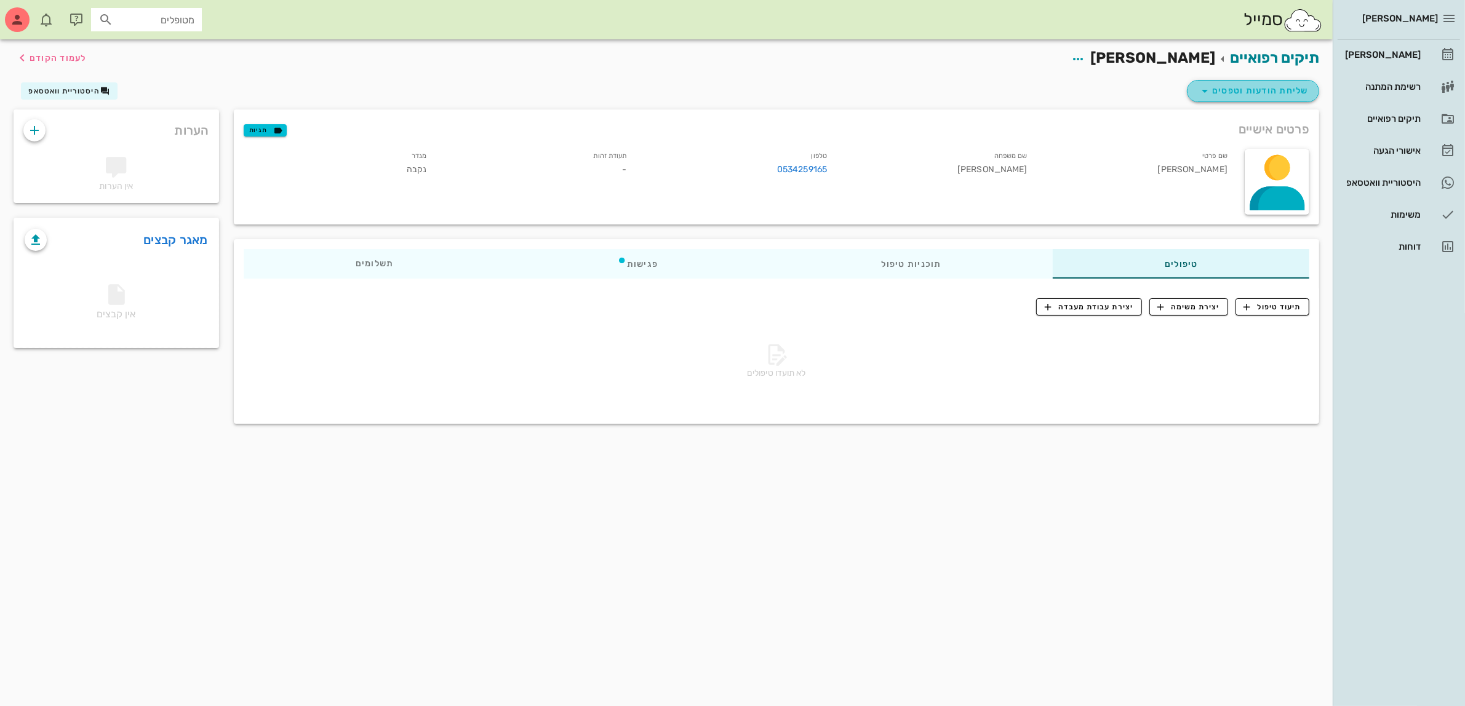
click at [1247, 90] on span "שליחת הודעות וטפסים" at bounding box center [1253, 91] width 111 height 15
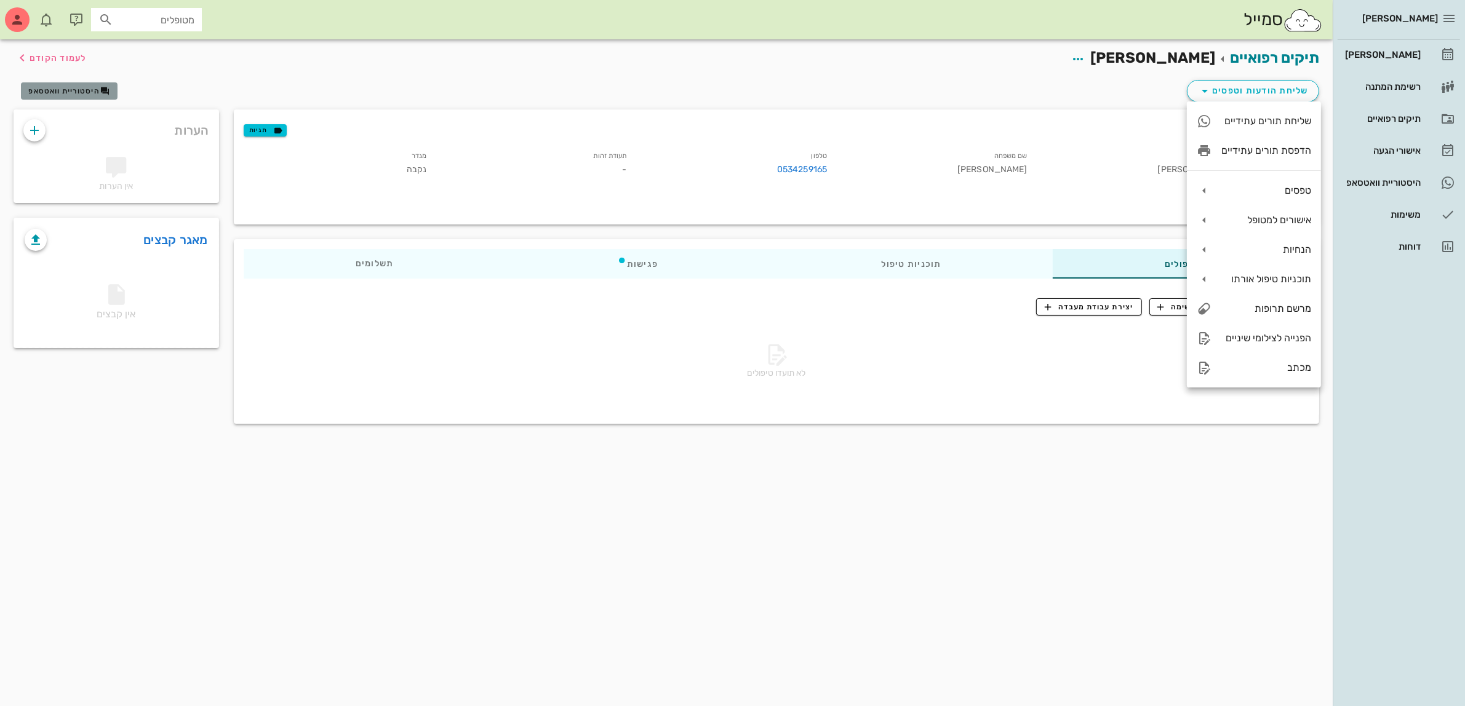
click at [63, 88] on span "היסטוריית וואטסאפ" at bounding box center [63, 91] width 71 height 9
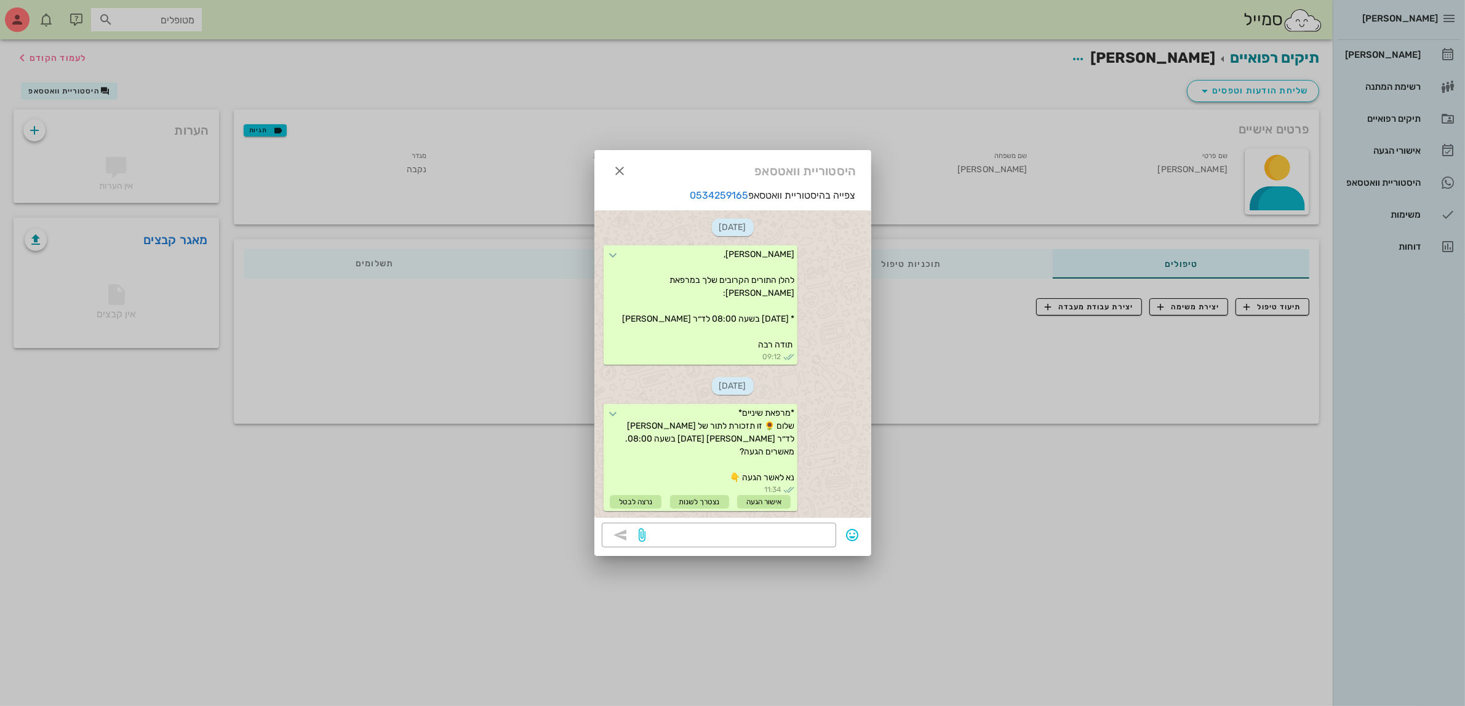
click at [42, 54] on div at bounding box center [732, 353] width 1465 height 706
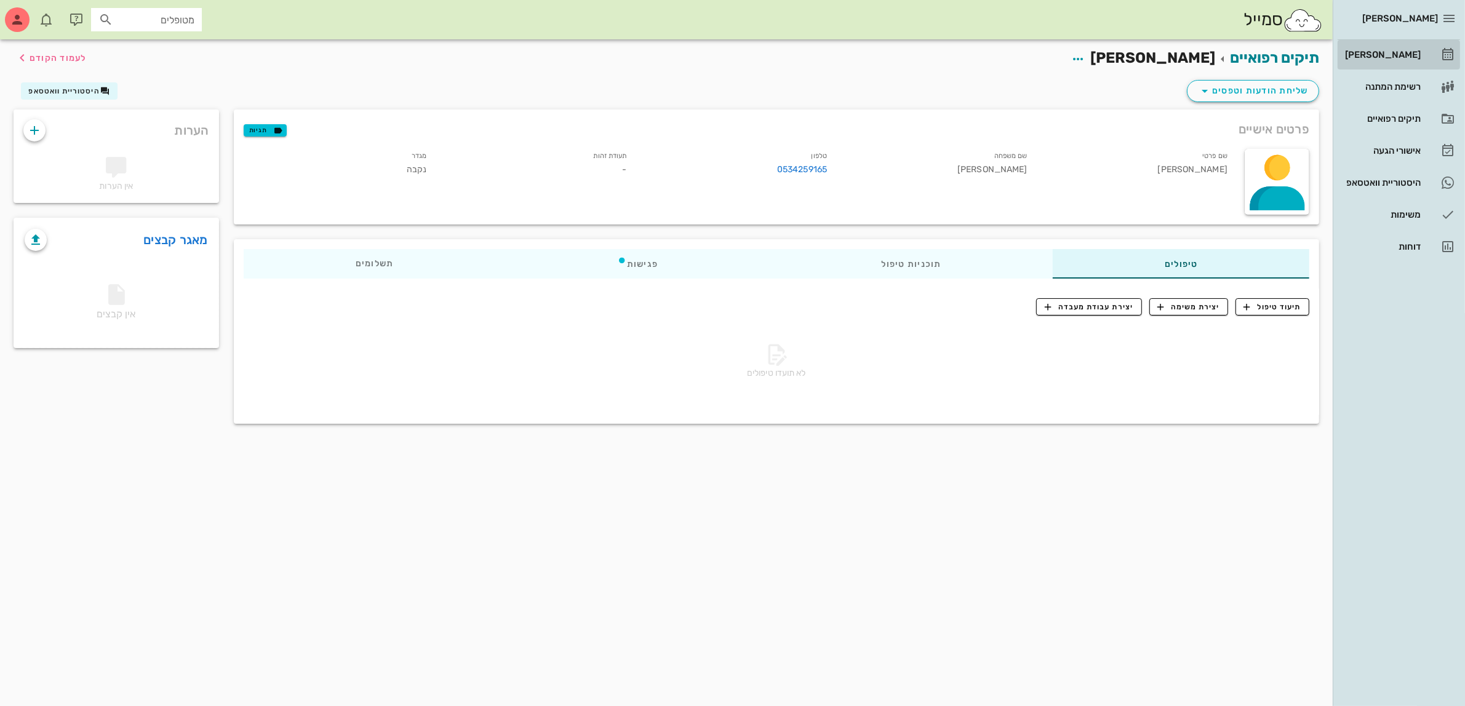
click at [1388, 52] on div "[PERSON_NAME]" at bounding box center [1382, 55] width 78 height 10
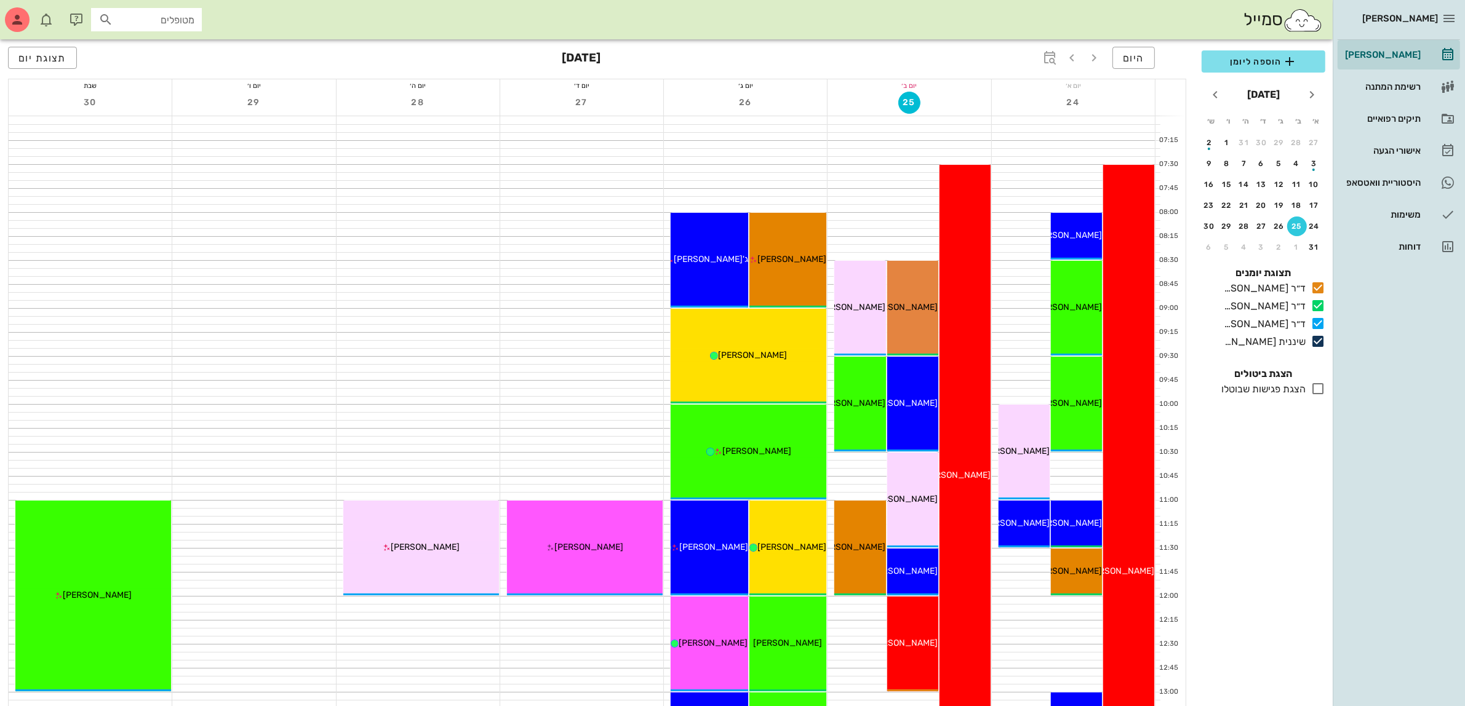
click at [118, 15] on input "מטופלים" at bounding box center [155, 20] width 79 height 16
type input "[PERSON_NAME]"
click at [156, 47] on div "[PERSON_NAME]" at bounding box center [160, 47] width 123 height 10
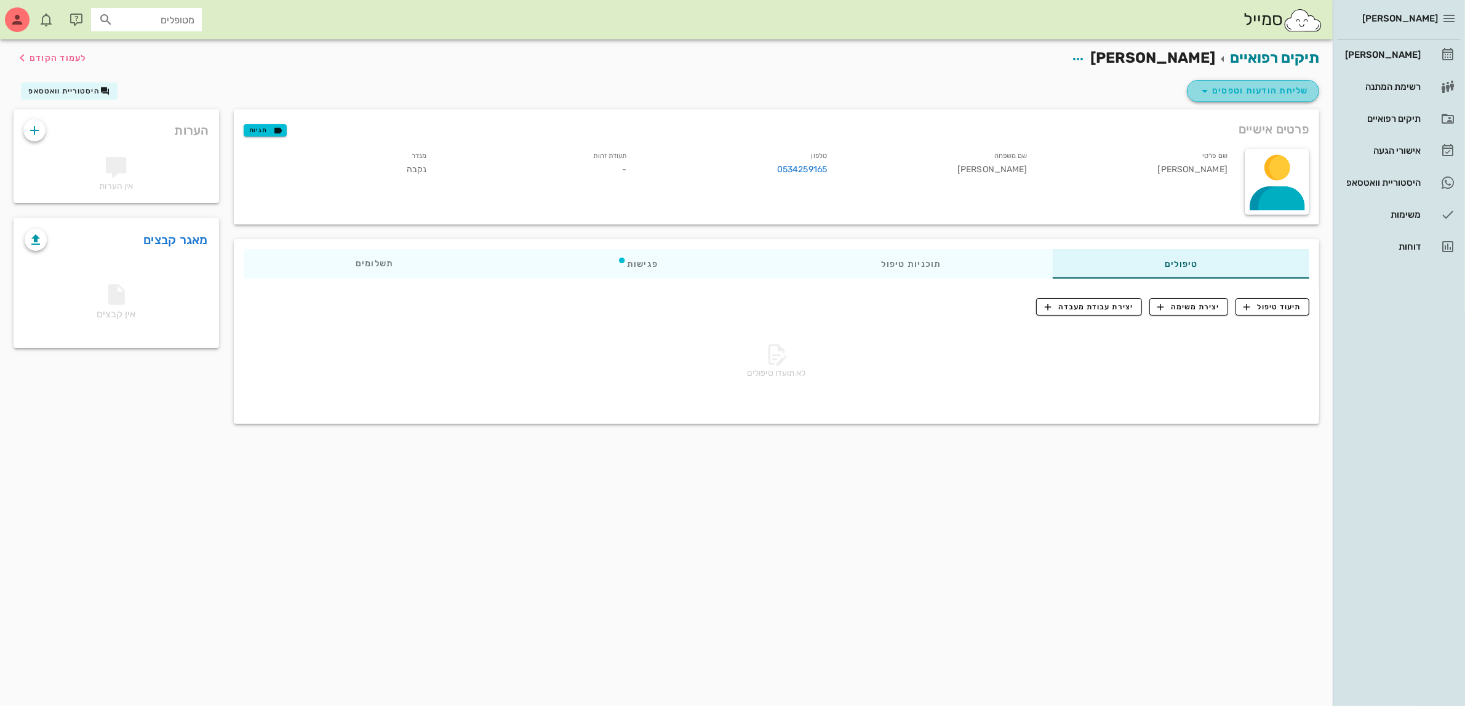
click at [1276, 90] on span "שליחת הודעות וטפסים" at bounding box center [1253, 91] width 111 height 15
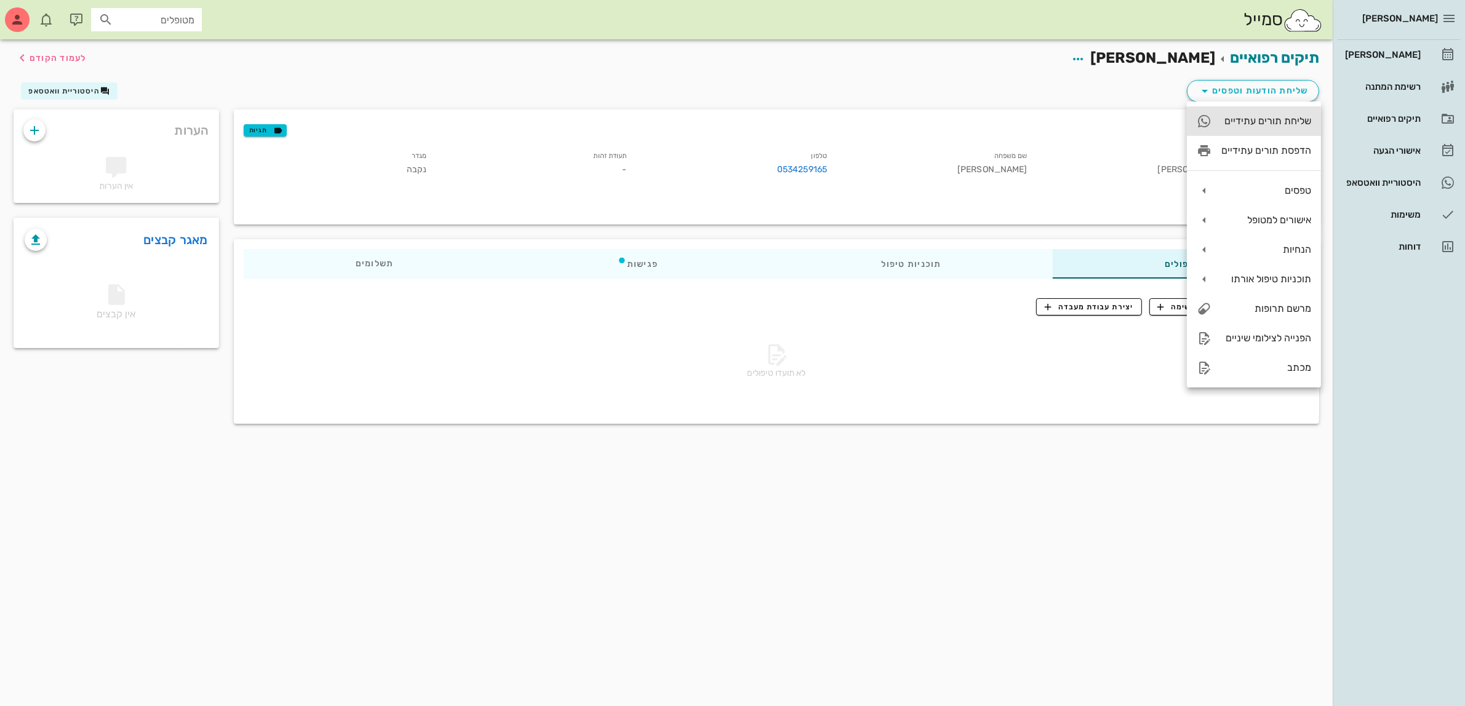
click at [1258, 124] on div "שליחת תורים עתידיים" at bounding box center [1267, 121] width 90 height 12
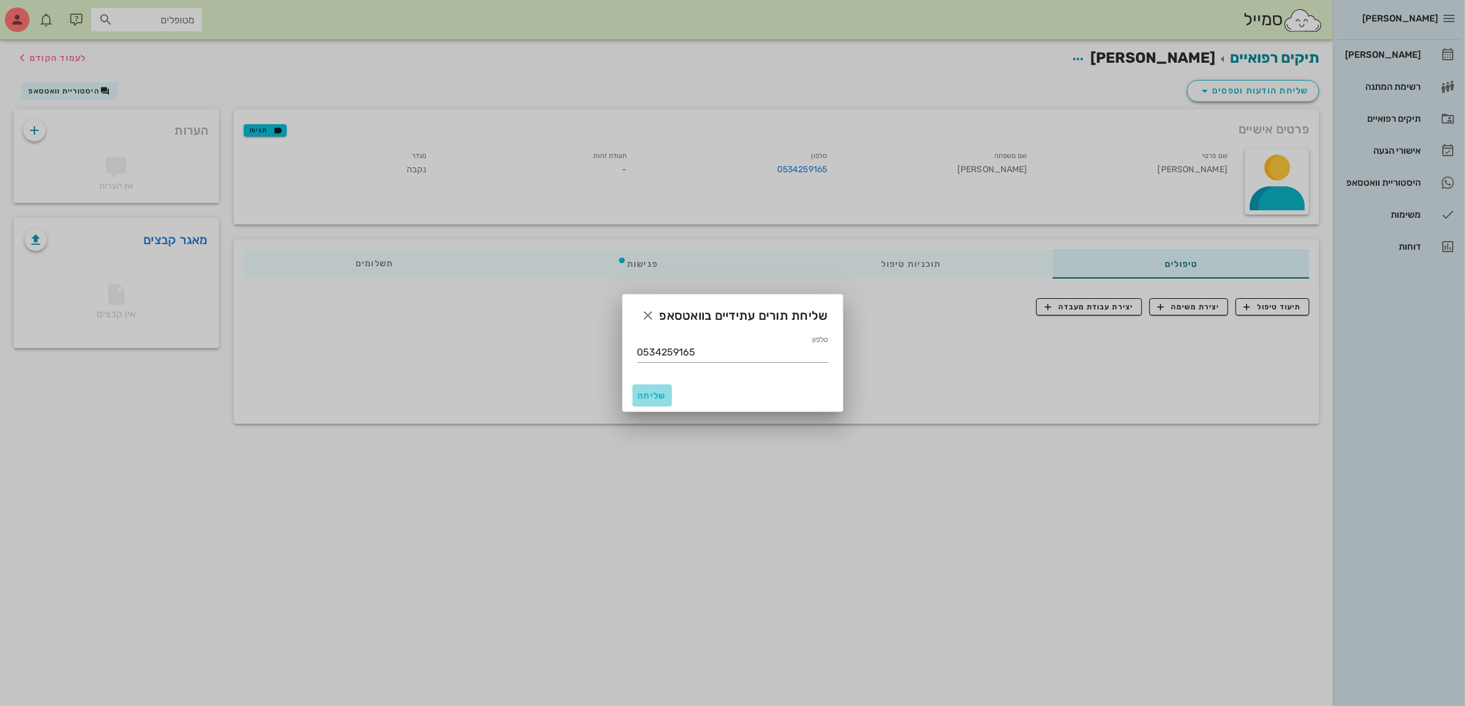
click at [649, 398] on span "שליחה" at bounding box center [653, 396] width 30 height 10
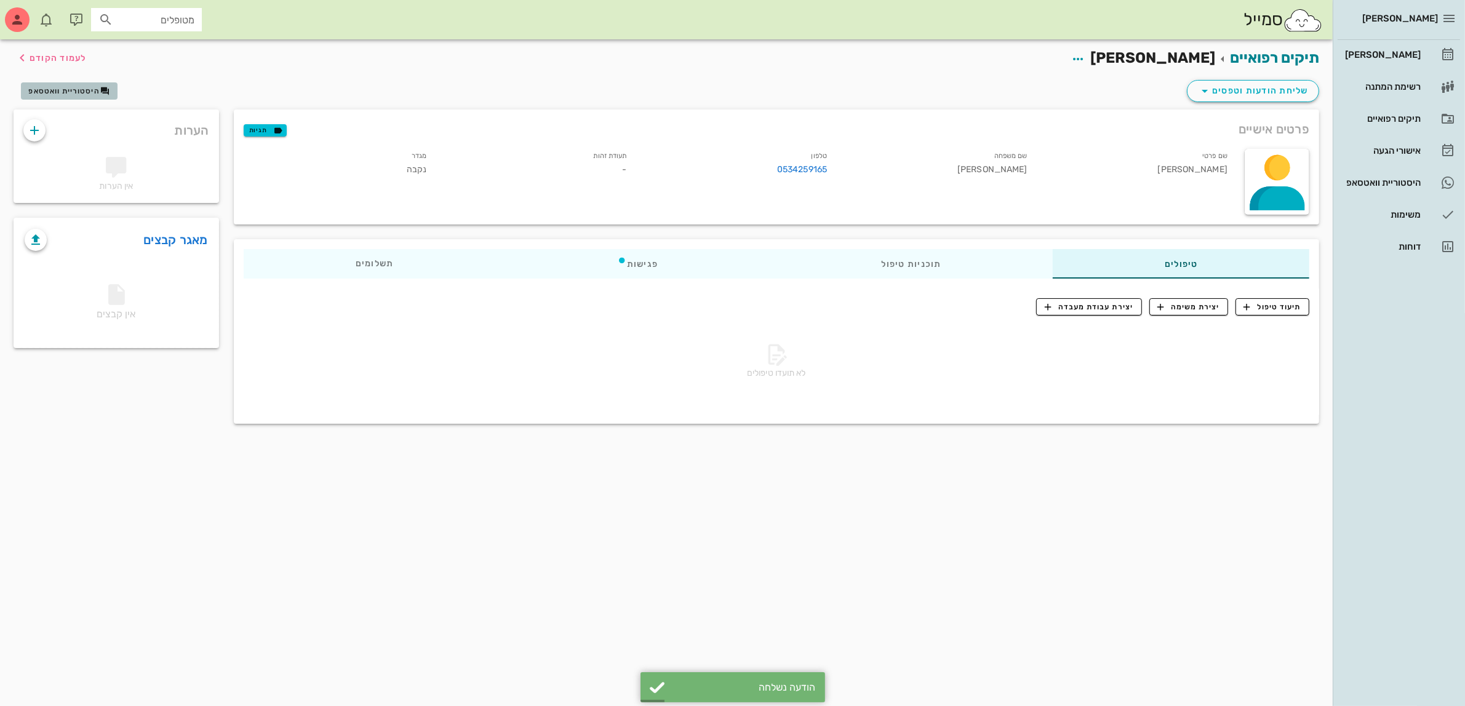
click at [72, 92] on span "היסטוריית וואטסאפ" at bounding box center [63, 91] width 71 height 9
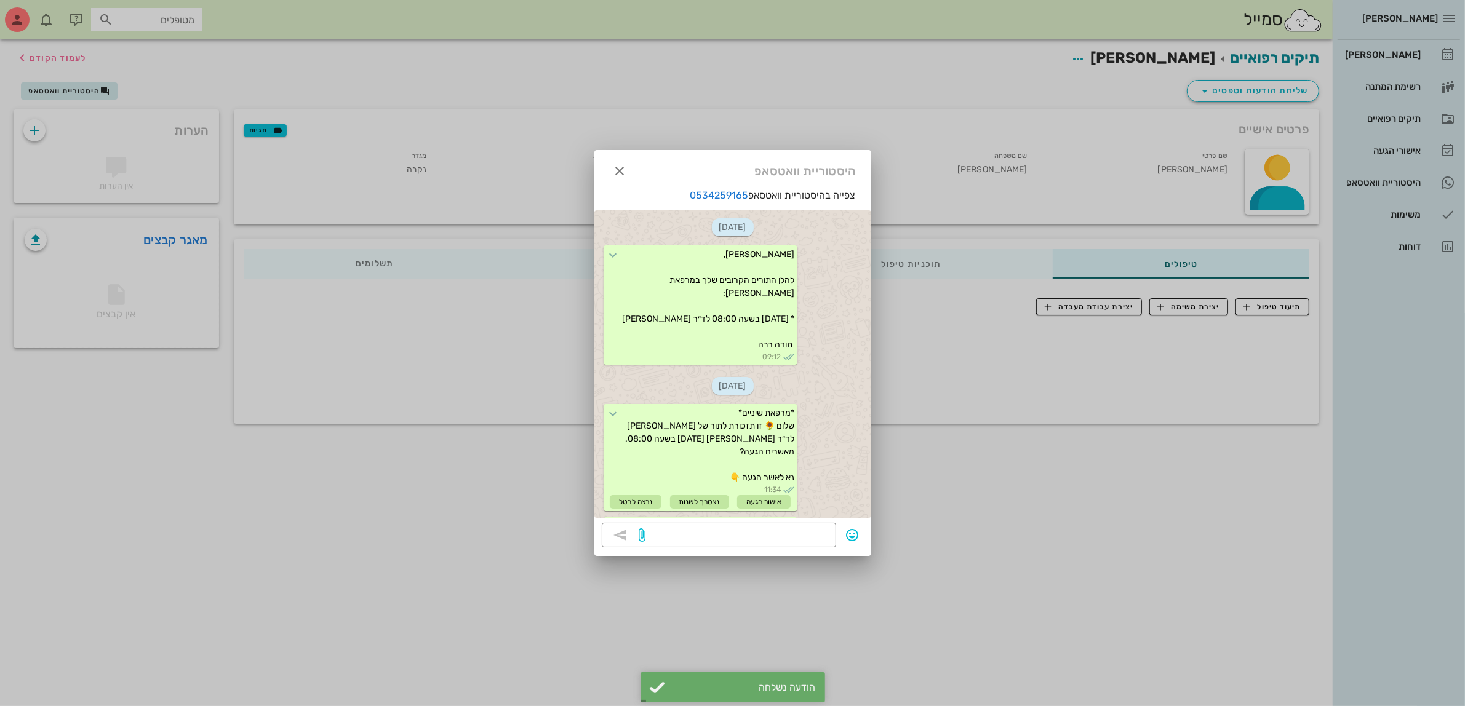
scroll to position [150, 0]
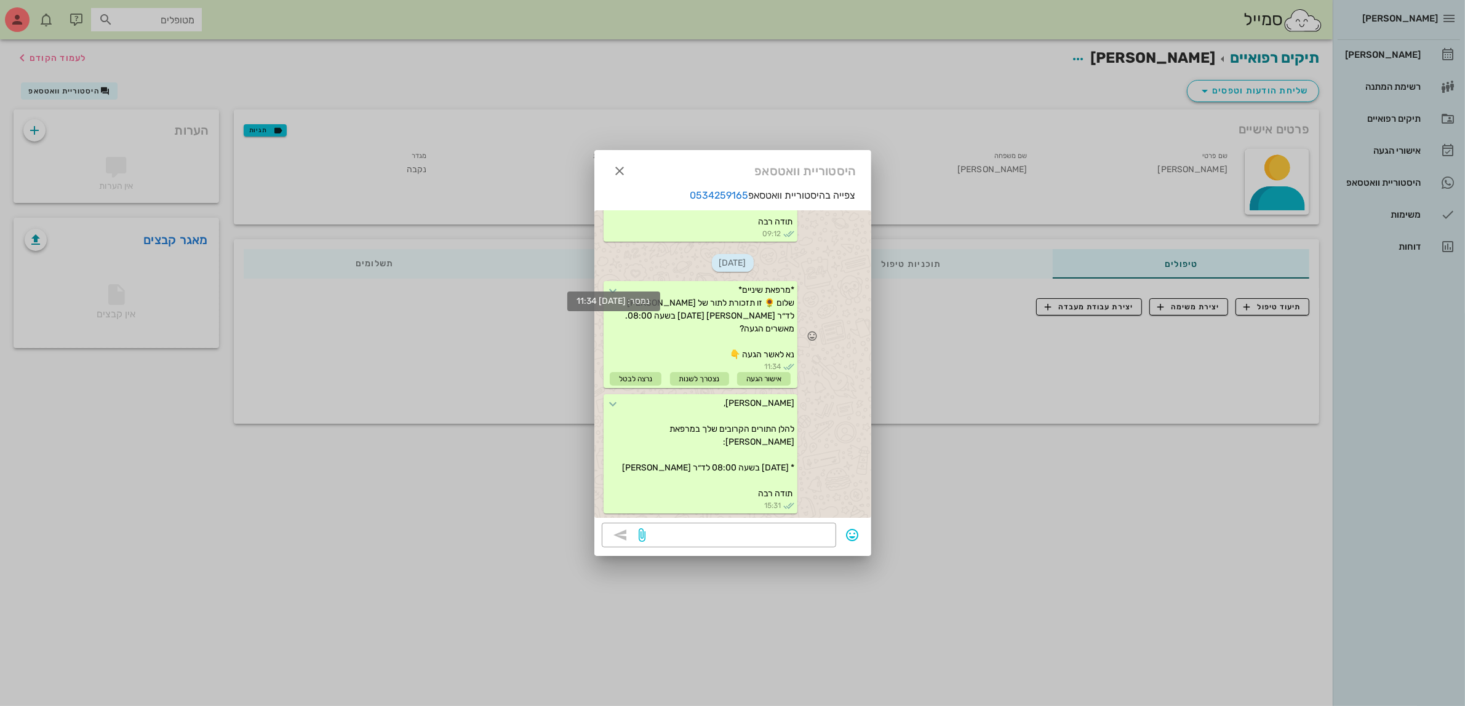
click at [621, 284] on icon at bounding box center [613, 291] width 15 height 15
drag, startPoint x: 718, startPoint y: 303, endPoint x: 750, endPoint y: 358, distance: 62.6
click at [740, 392] on div "[DATE] [PERSON_NAME], להלן התורים הקרובים שלך במרפאת [PERSON_NAME]: * [DATE] בש…" at bounding box center [732, 364] width 277 height 308
click at [745, 297] on span "*מרפאת שיניים* שלום 🌻 זו תזכורת לתור של [PERSON_NAME] לד״ר [PERSON_NAME] [DATE]…" at bounding box center [709, 322] width 171 height 75
click at [62, 55] on div at bounding box center [732, 353] width 1465 height 706
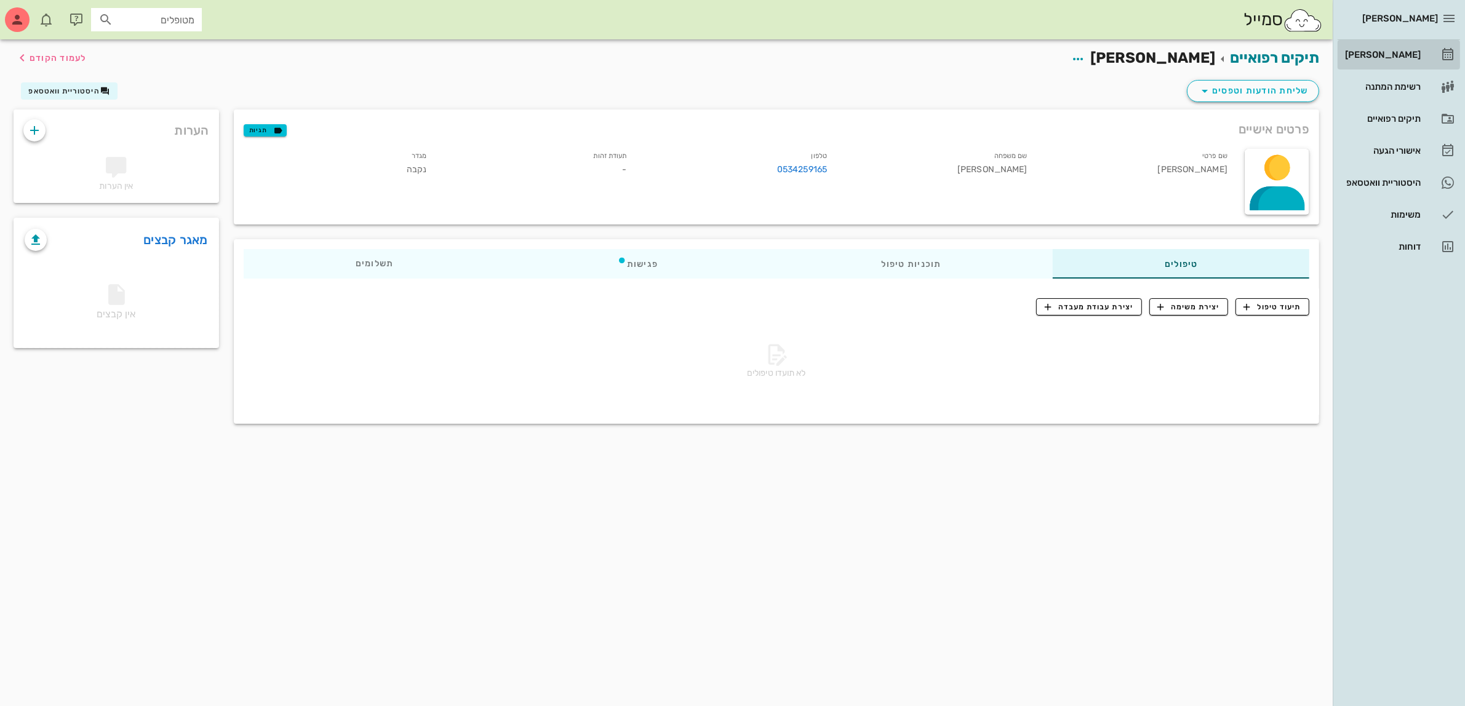
click at [1374, 56] on div "[PERSON_NAME]" at bounding box center [1382, 55] width 78 height 10
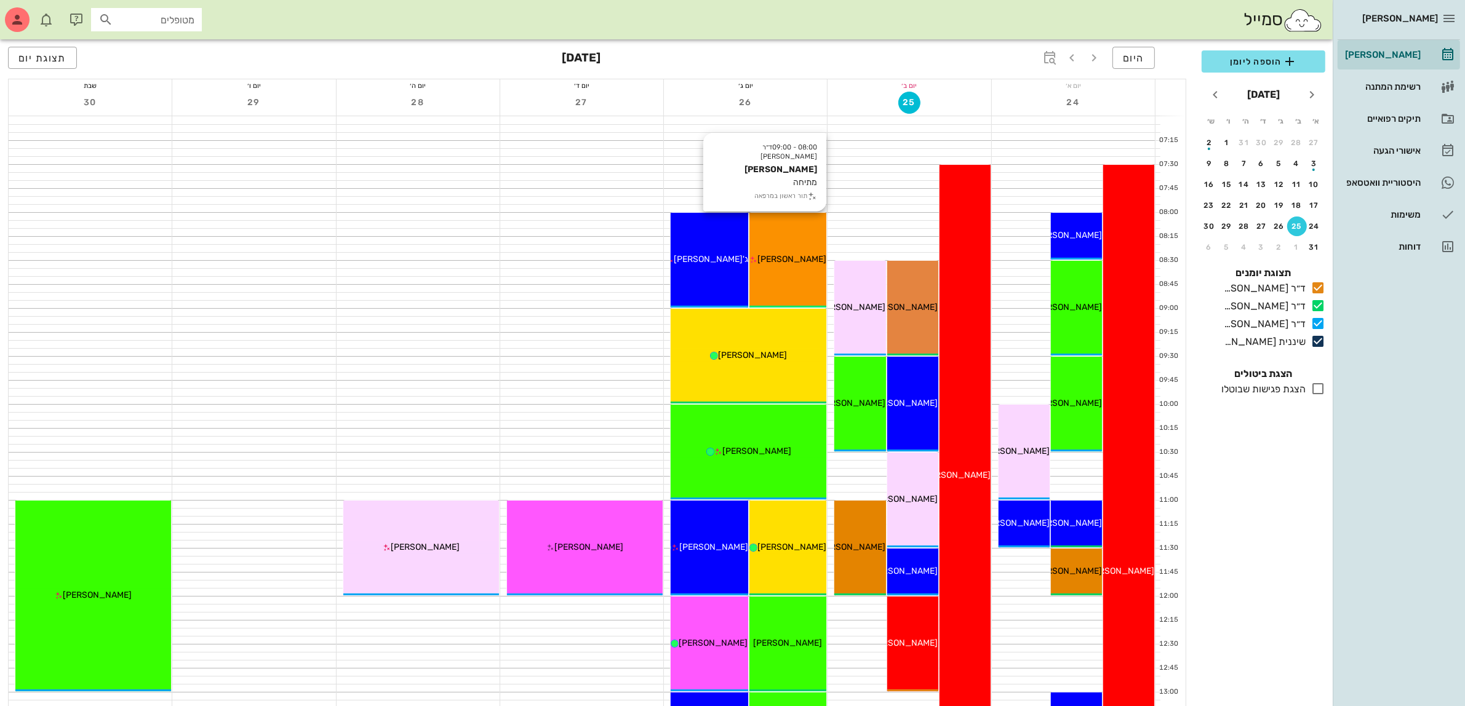
click at [777, 254] on span "[PERSON_NAME]" at bounding box center [792, 259] width 69 height 10
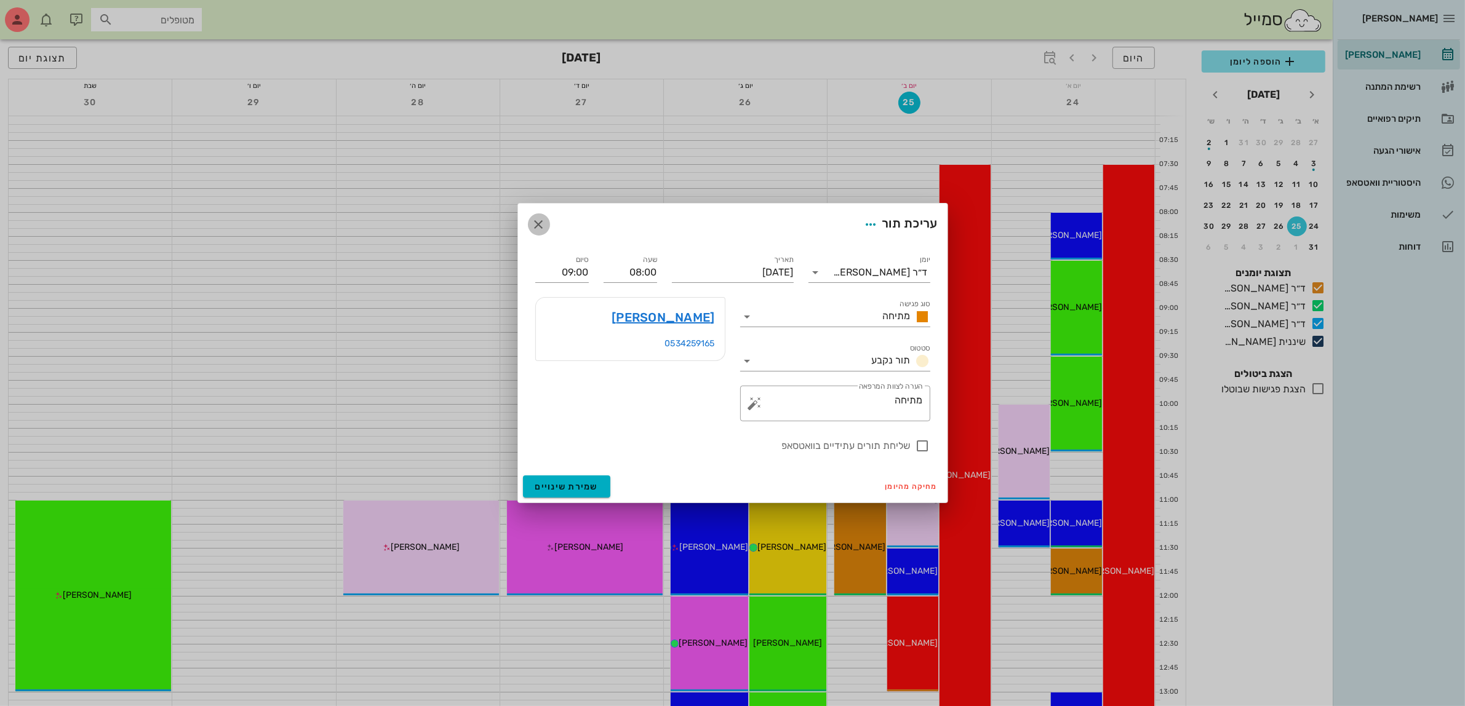
click at [535, 218] on icon "button" at bounding box center [539, 224] width 15 height 15
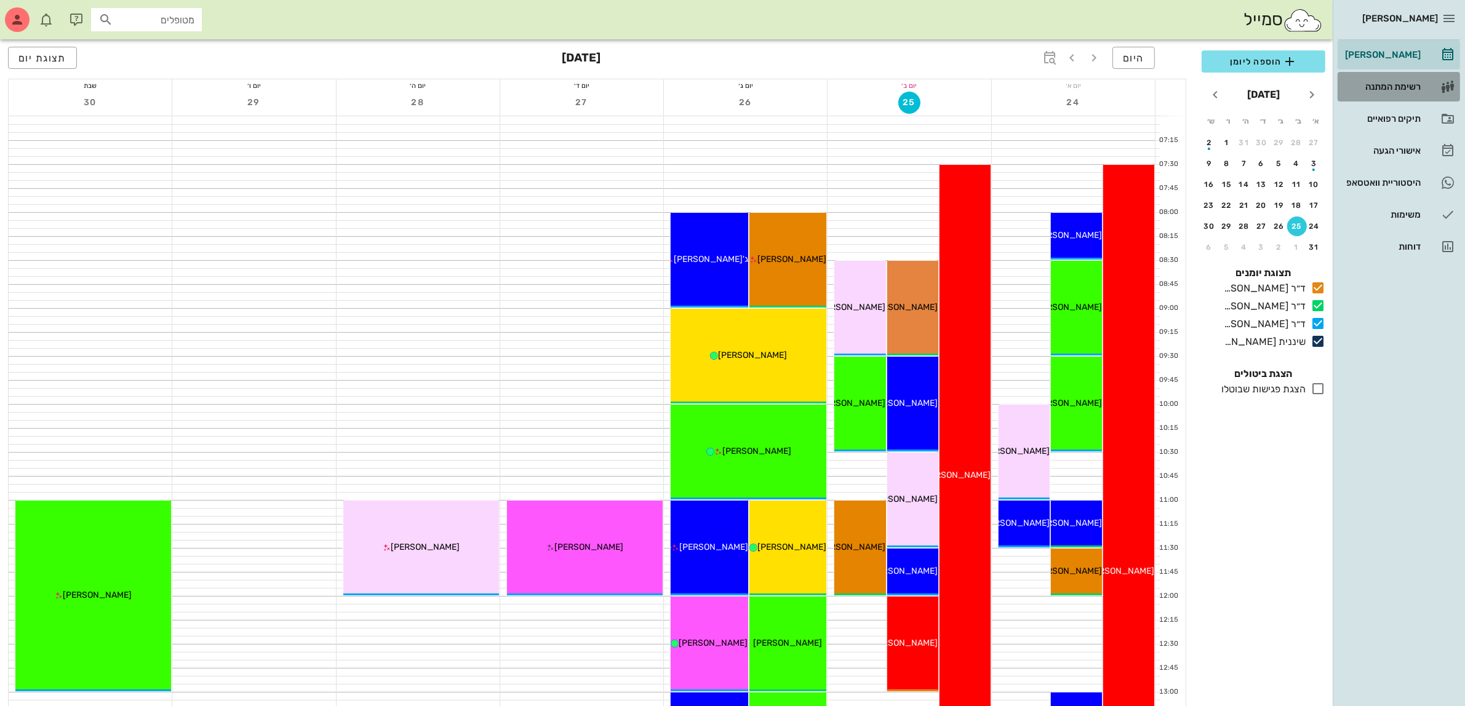
click at [1382, 82] on div "רשימת המתנה" at bounding box center [1382, 87] width 78 height 10
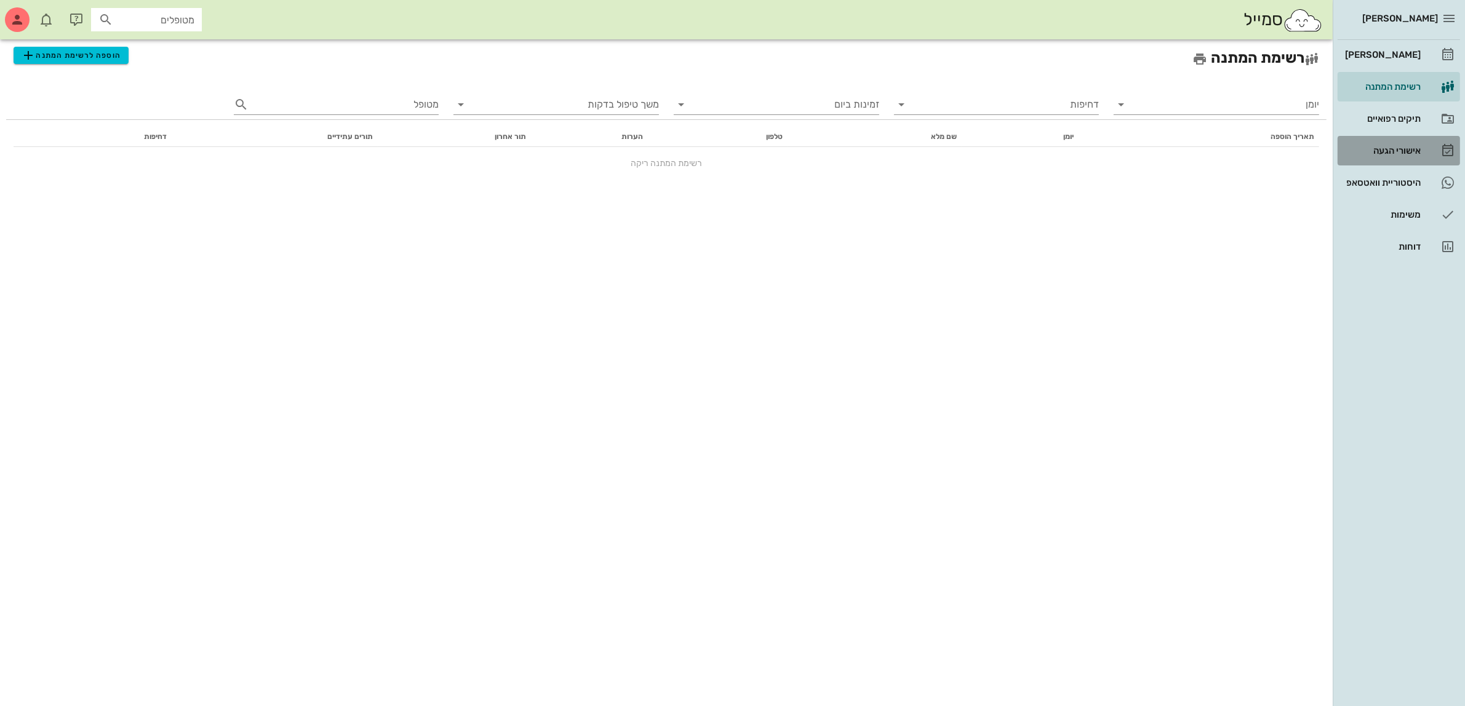
click at [1385, 141] on div "אישורי הגעה" at bounding box center [1382, 151] width 78 height 20
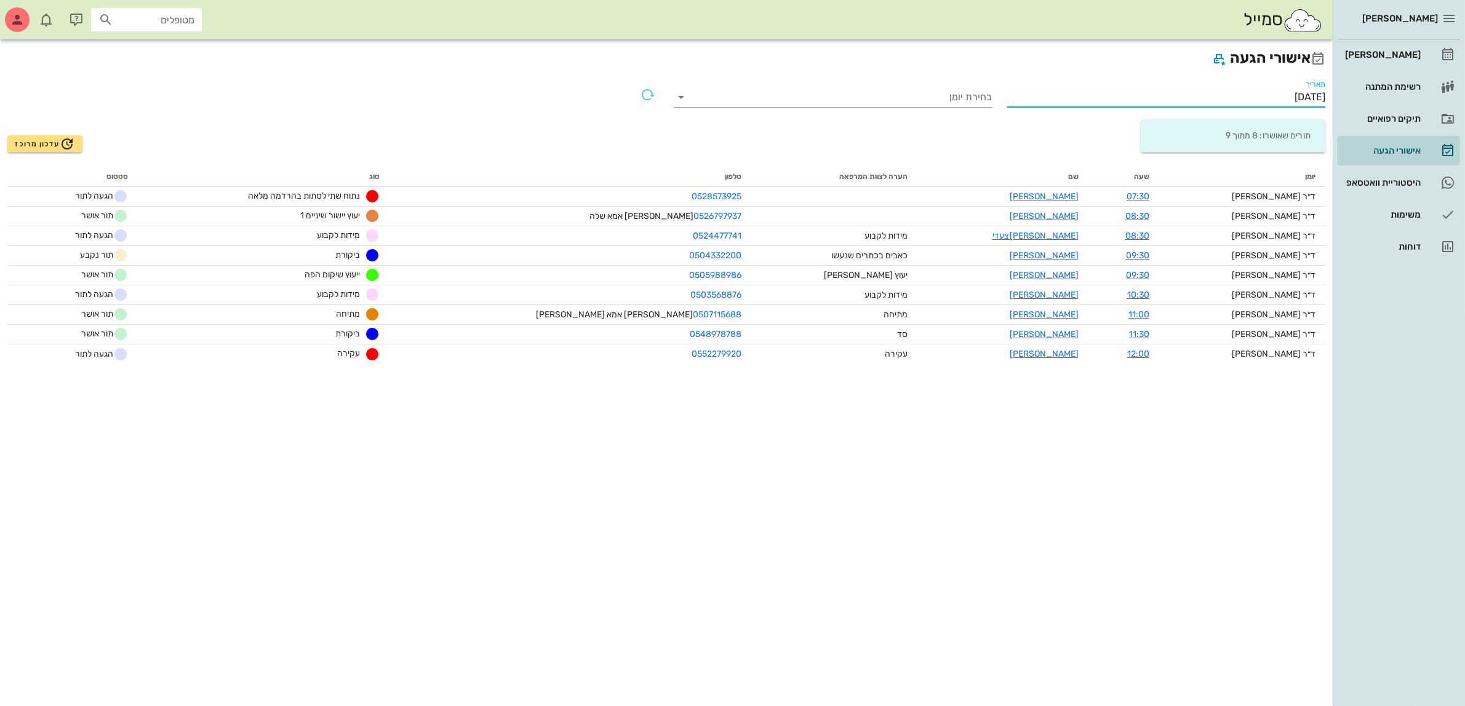
click at [1256, 96] on input "[DATE]" at bounding box center [1166, 97] width 319 height 20
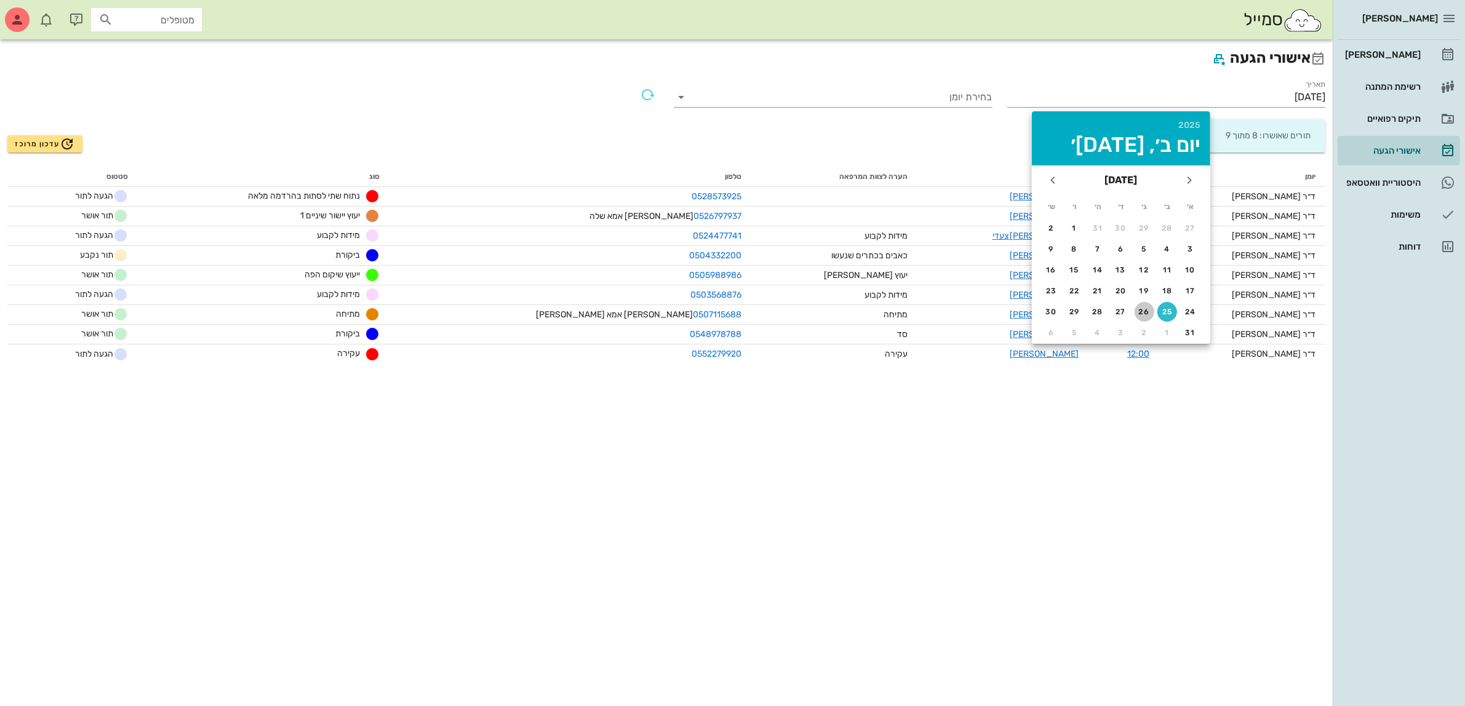
click at [1142, 308] on div "26" at bounding box center [1145, 312] width 20 height 9
type input "[DATE]"
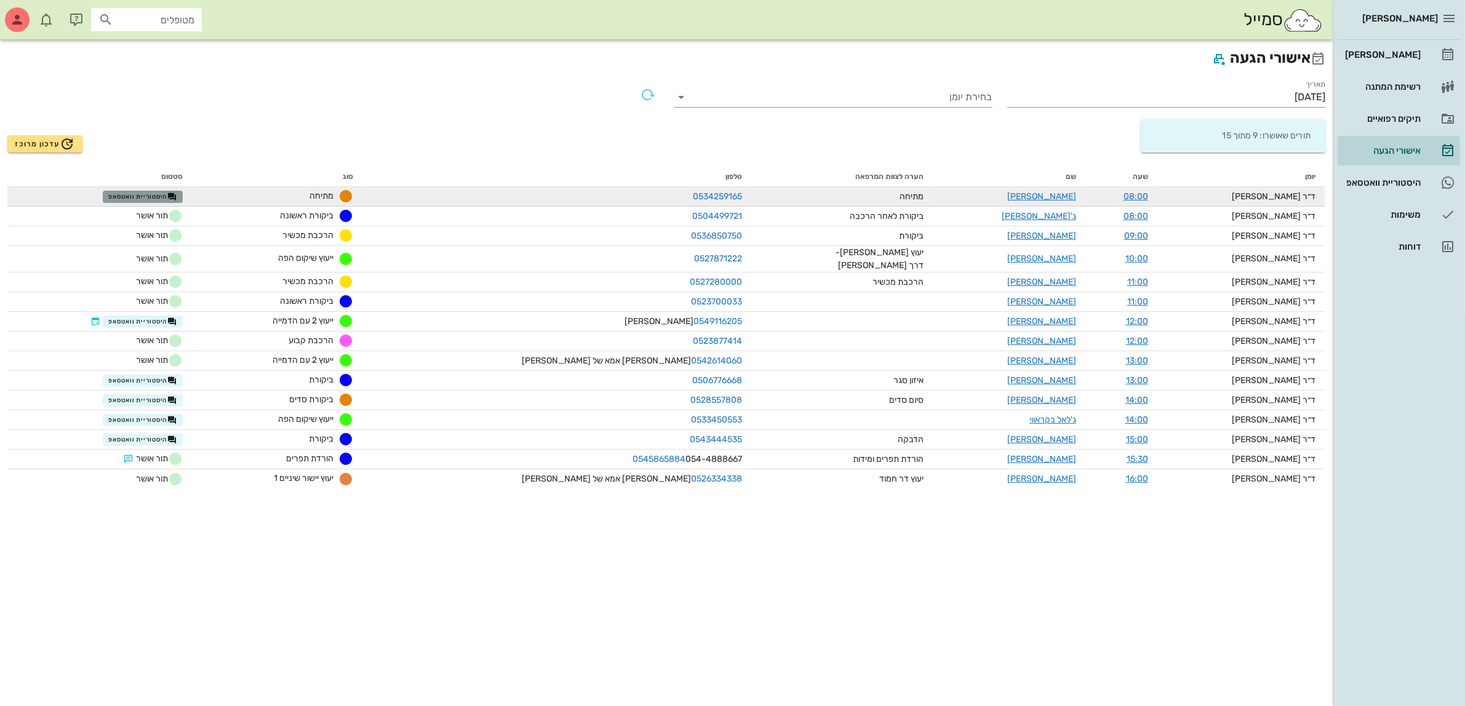
click at [164, 194] on span "היסטוריית וואטסאפ" at bounding box center [142, 197] width 69 height 10
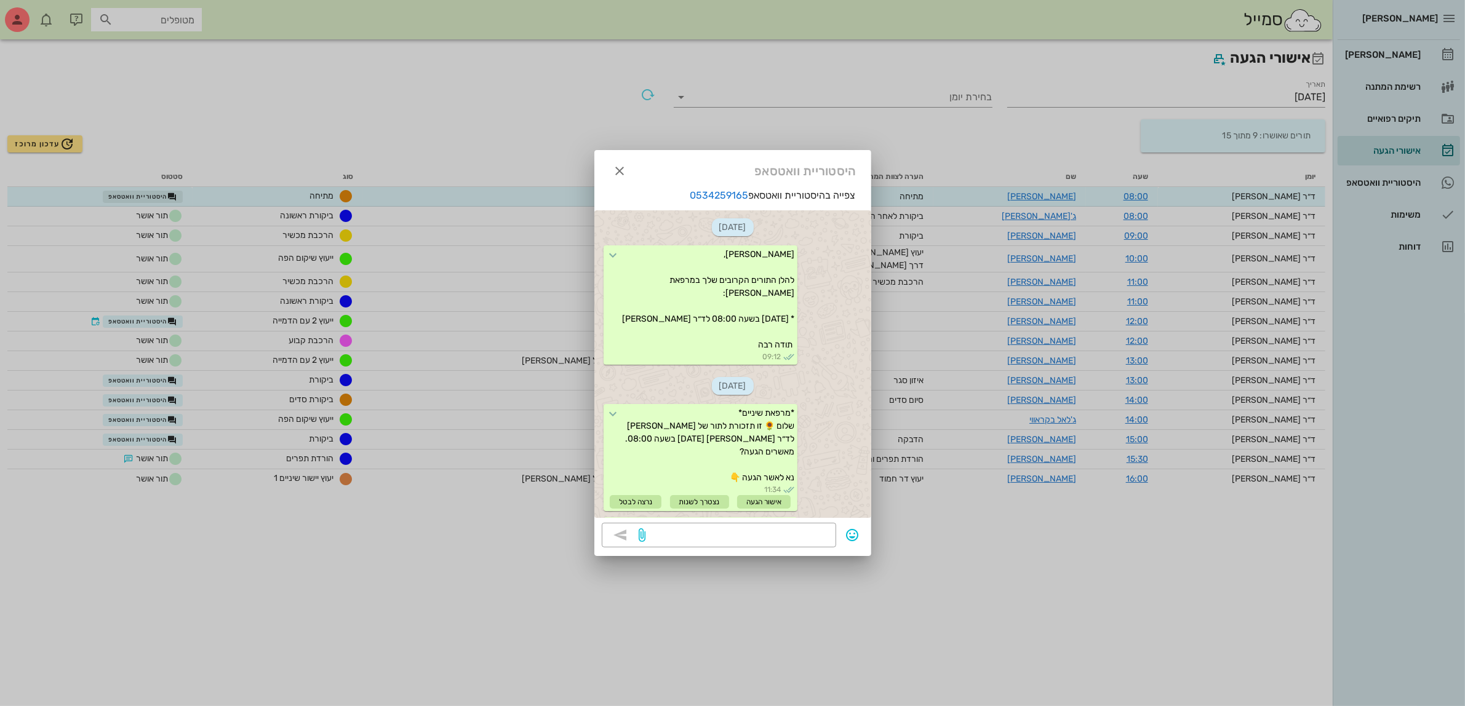
scroll to position [150, 0]
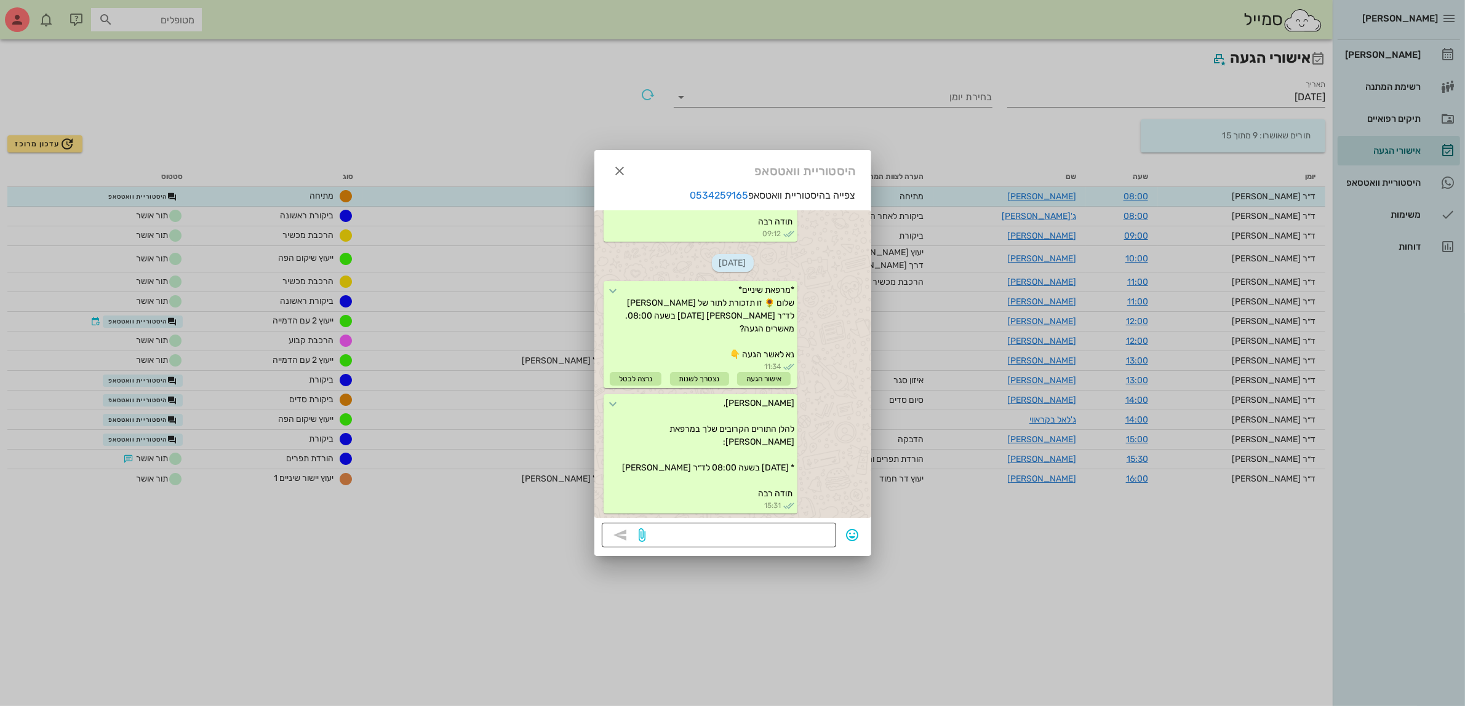
click at [758, 536] on textarea at bounding box center [739, 537] width 180 height 20
type textarea "א"
type textarea "[PERSON_NAME] מאמי"
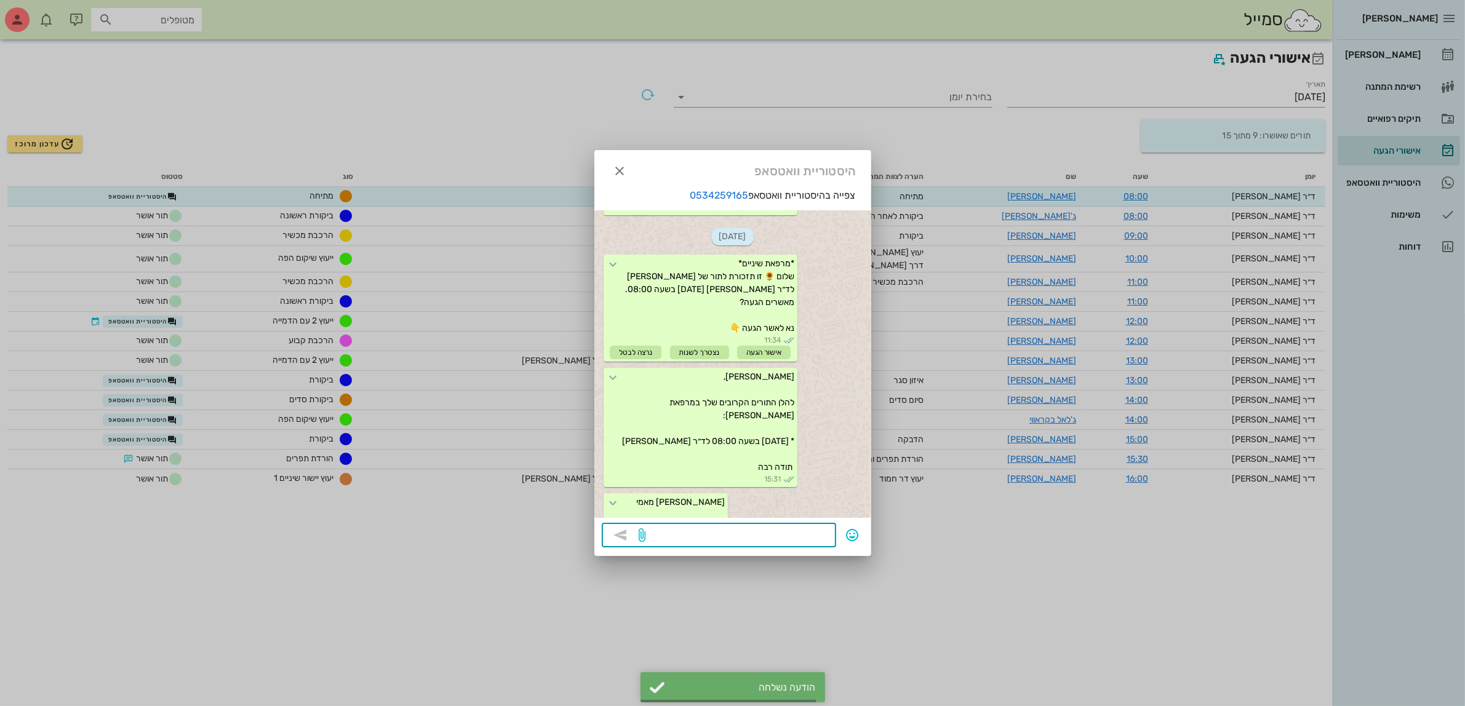
scroll to position [210, 0]
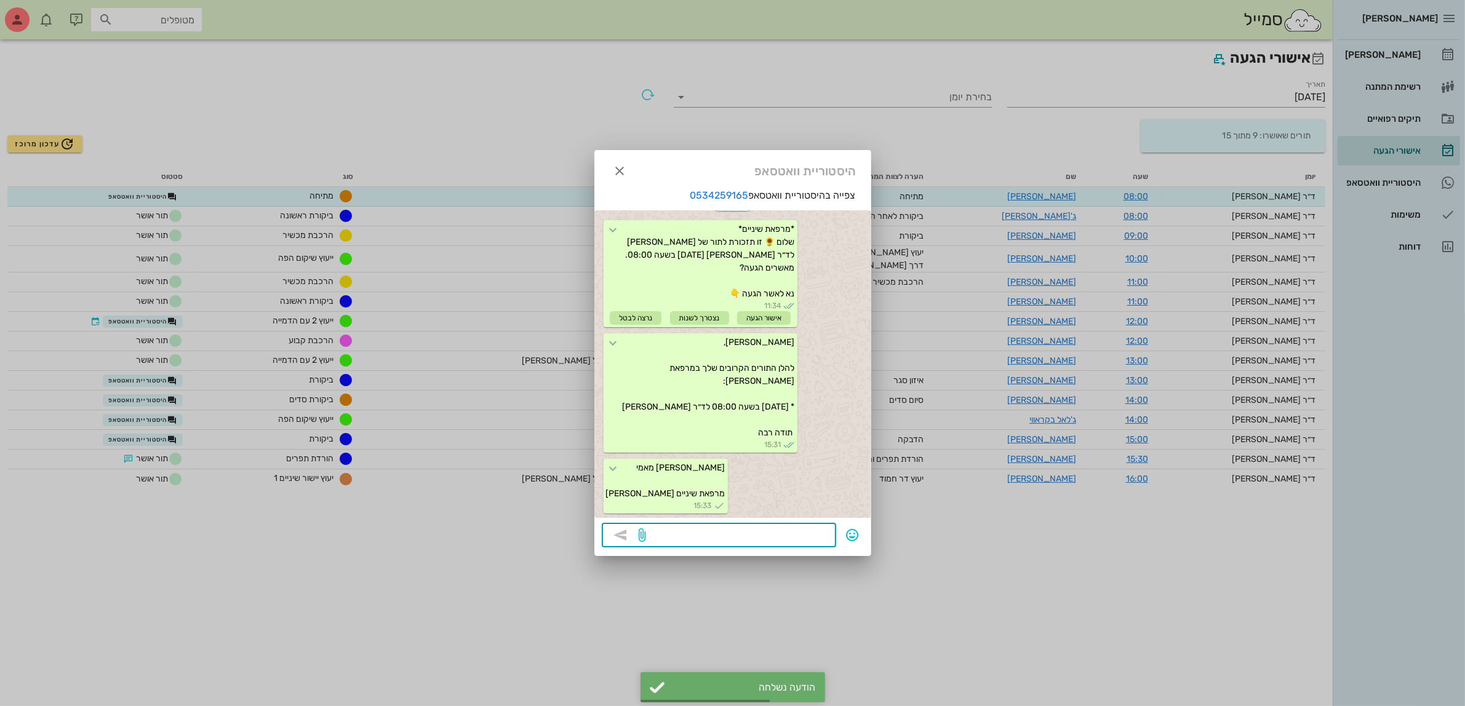
click at [151, 321] on div at bounding box center [732, 353] width 1465 height 706
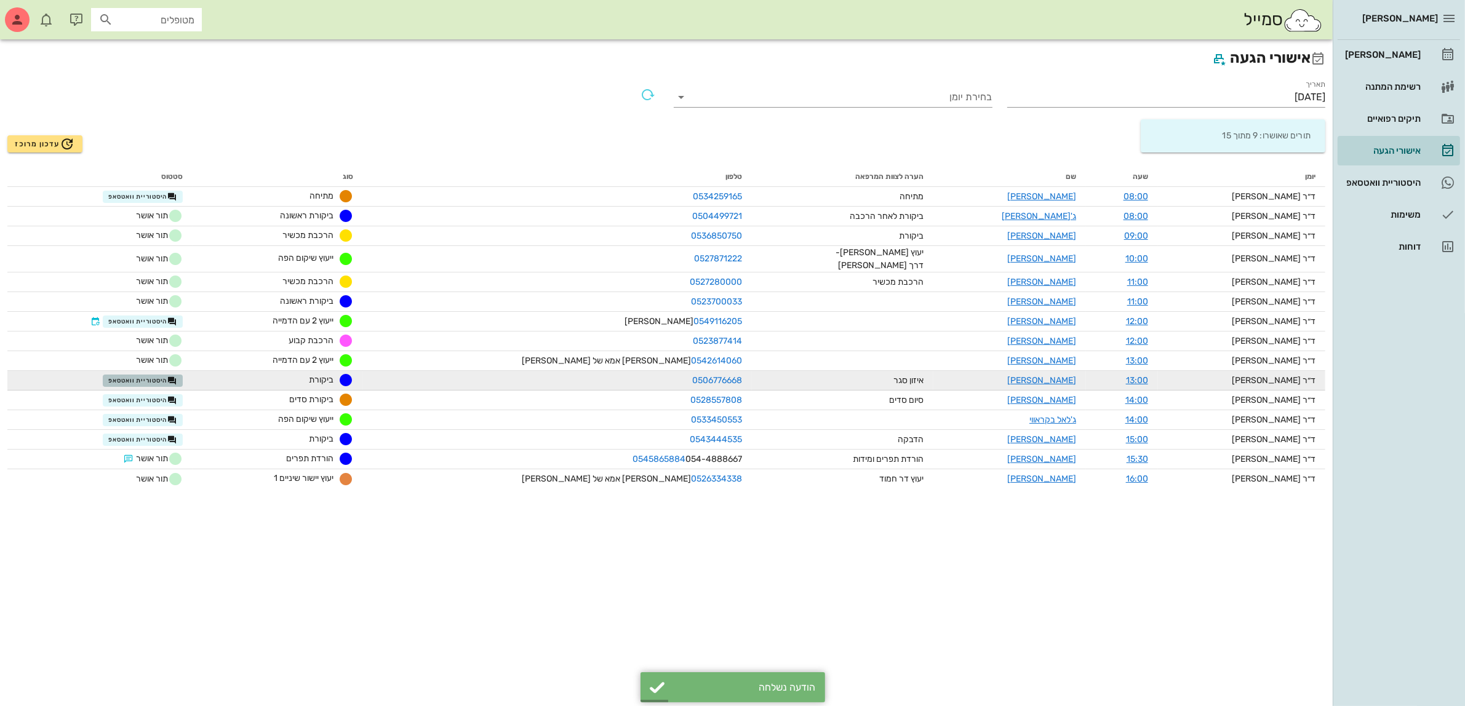
click at [165, 380] on span "היסטוריית וואטסאפ" at bounding box center [142, 381] width 69 height 10
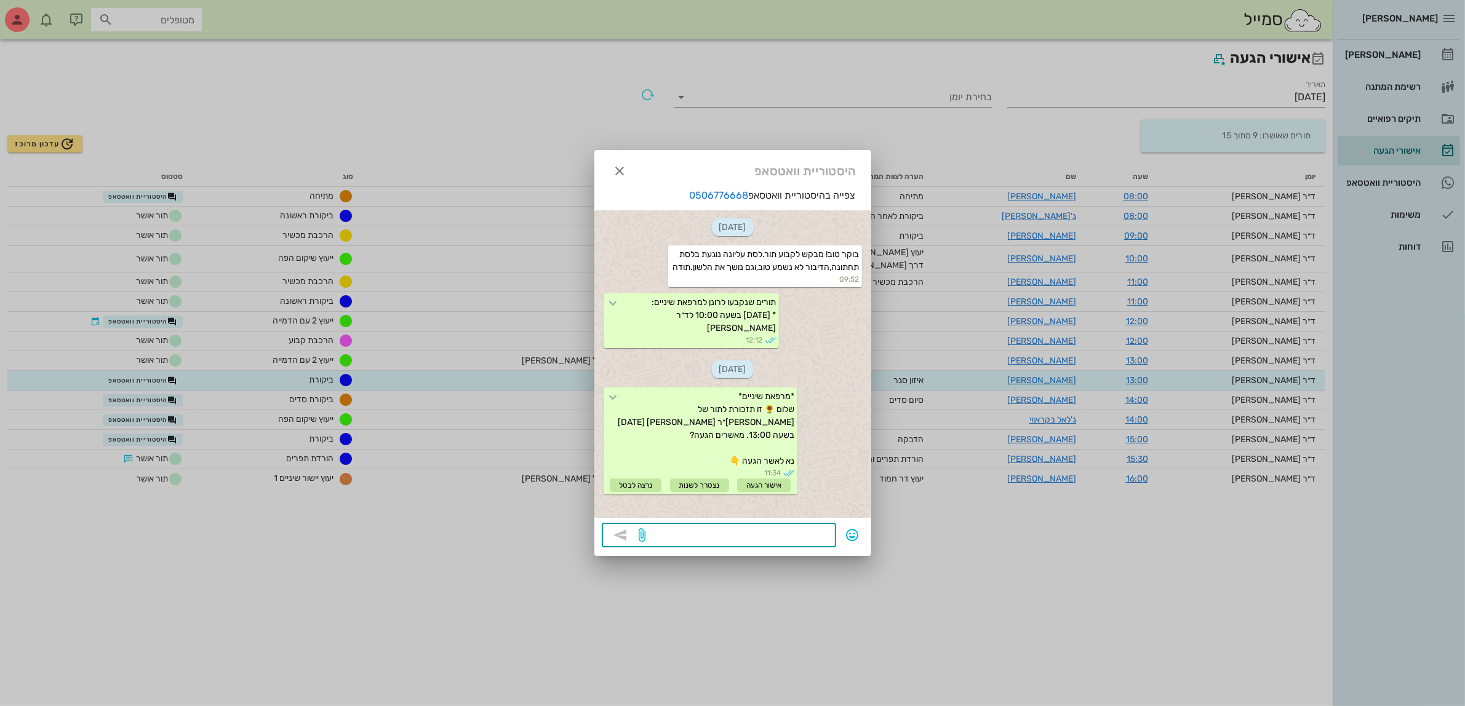
click at [719, 534] on textarea at bounding box center [739, 537] width 180 height 20
type textarea "?"
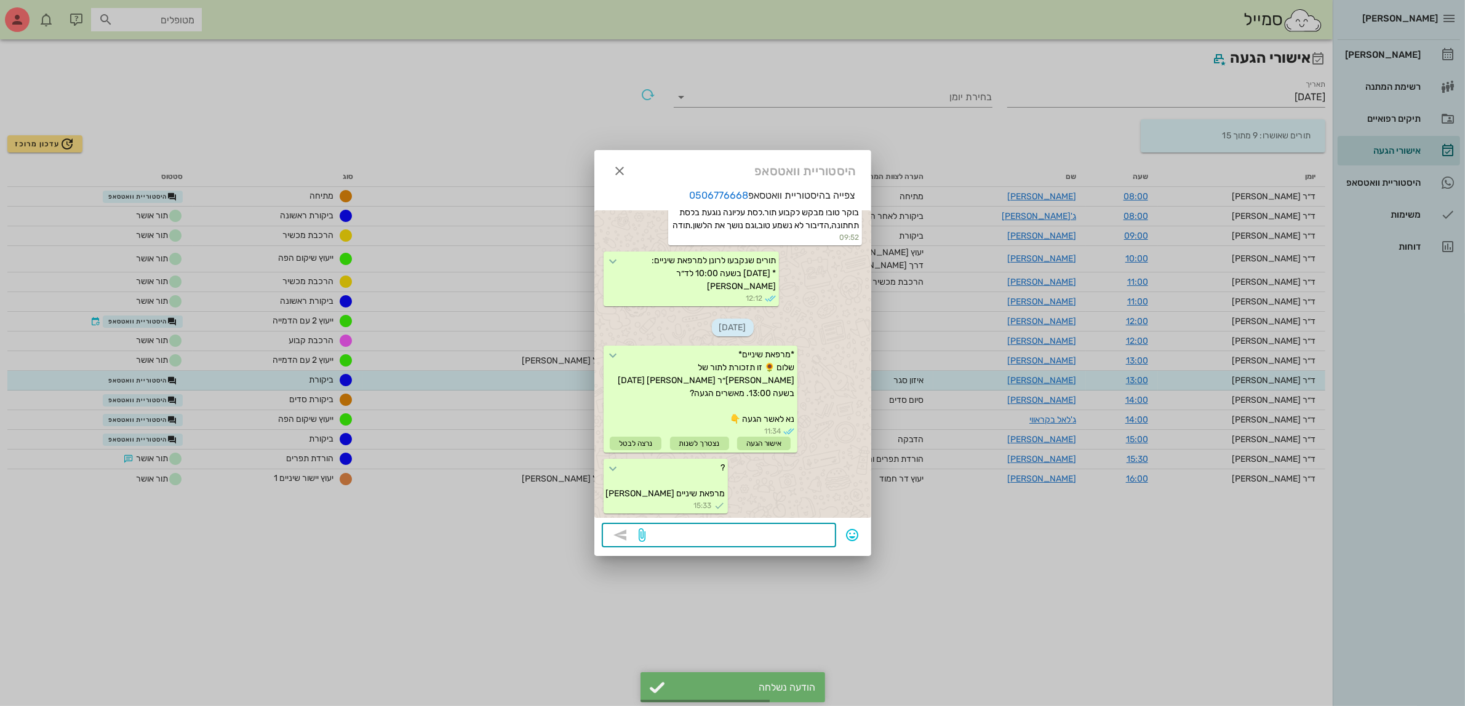
click at [176, 400] on div at bounding box center [732, 353] width 1465 height 706
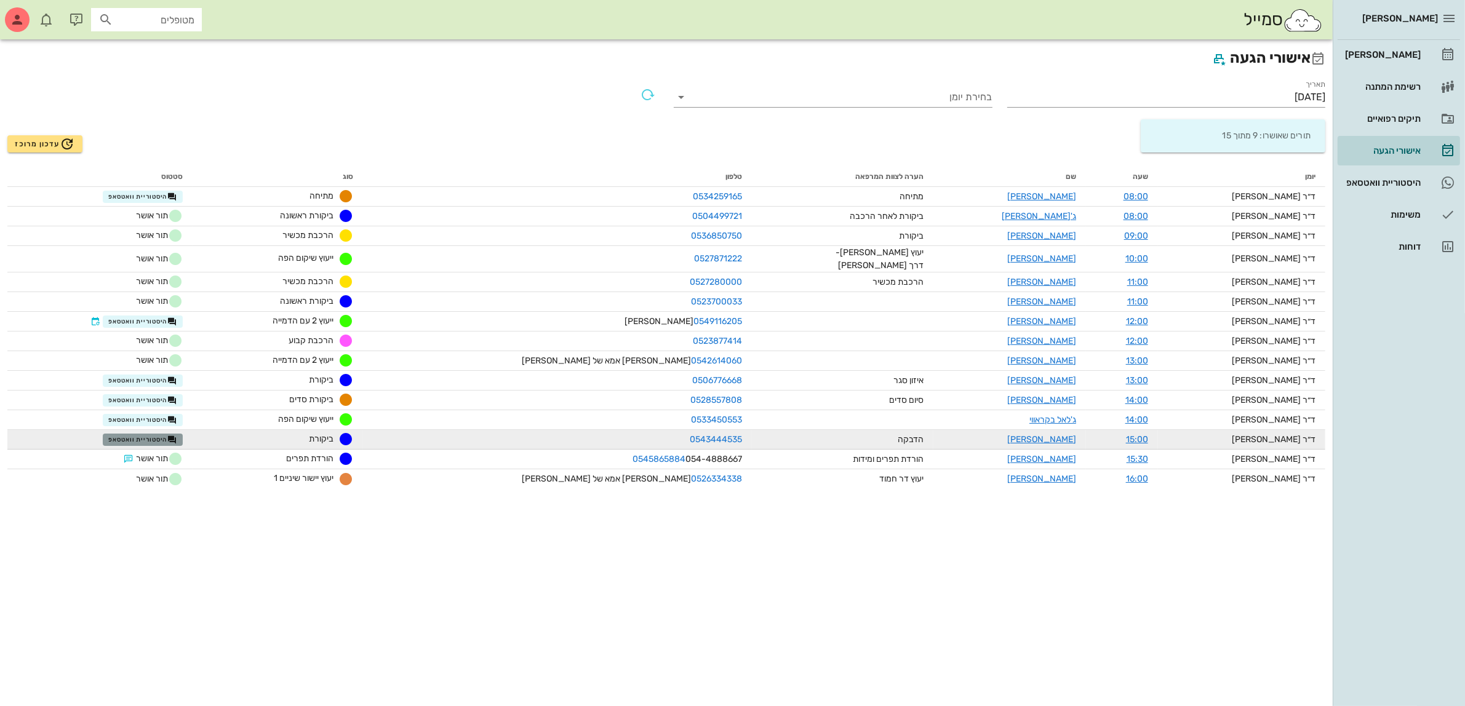
click at [175, 442] on span "היסטוריית וואטסאפ" at bounding box center [142, 440] width 69 height 10
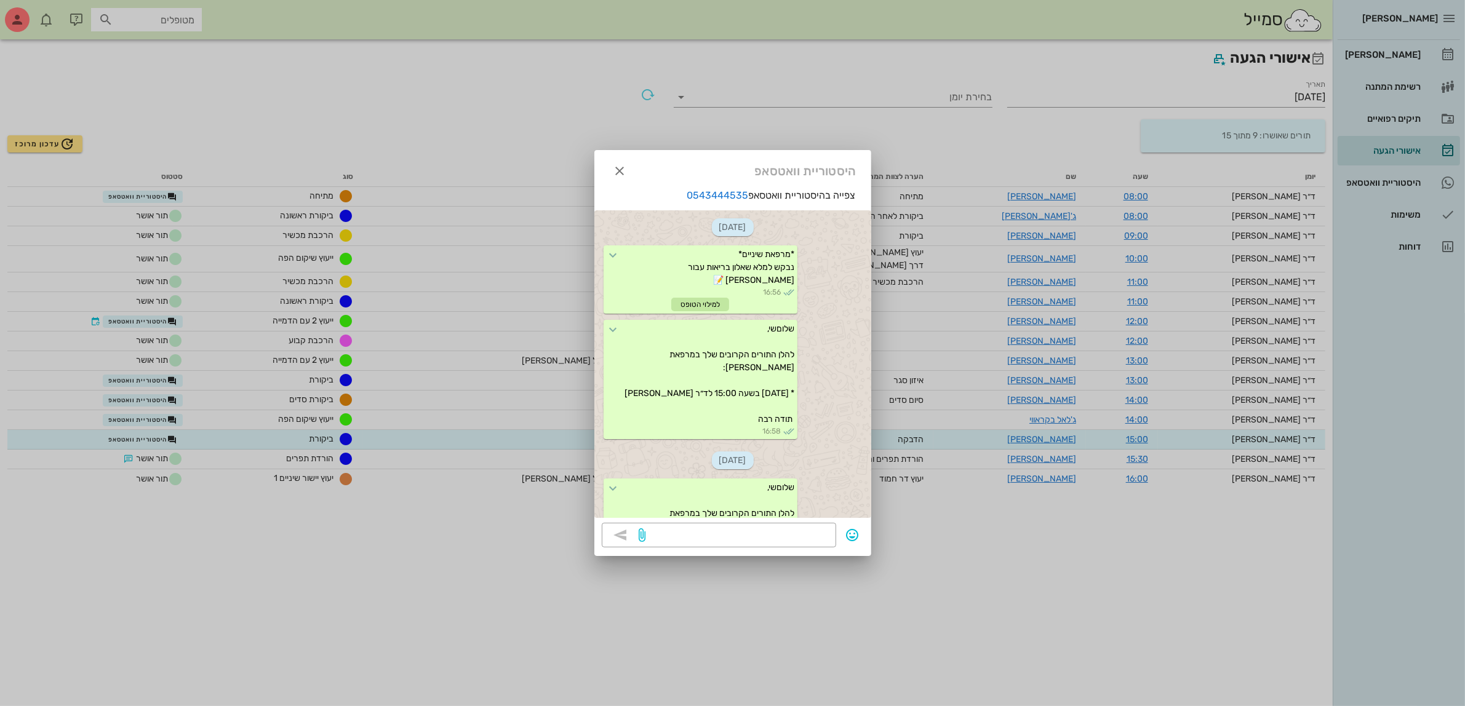
scroll to position [232, 0]
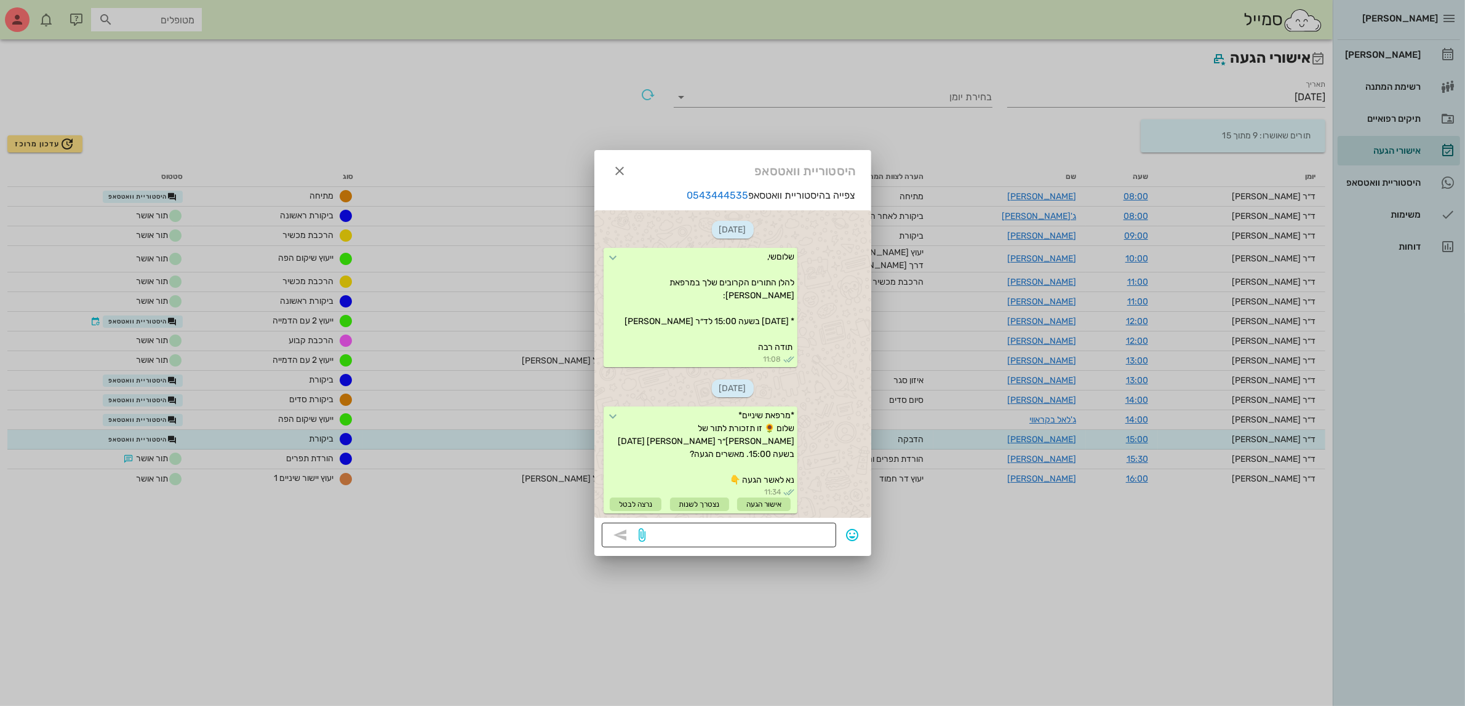
click at [776, 539] on textarea at bounding box center [739, 537] width 180 height 20
type textarea "?"
